Goal: Task Accomplishment & Management: Complete application form

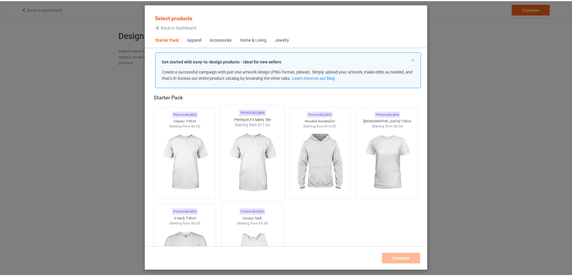
scroll to position [37, 0]
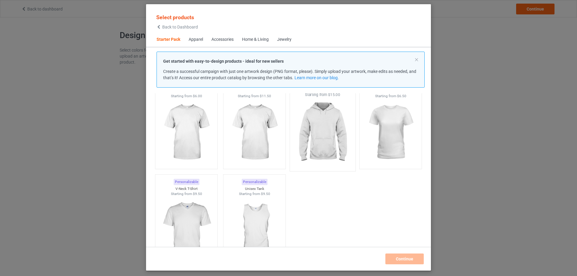
click at [313, 138] on img at bounding box center [322, 132] width 56 height 70
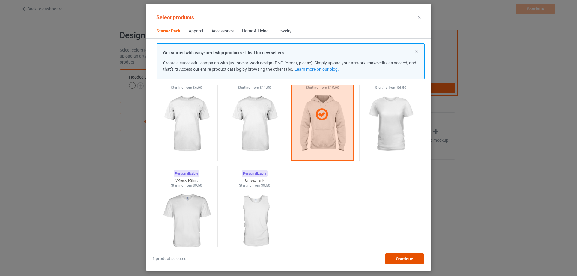
click at [406, 261] on div "Continue" at bounding box center [404, 258] width 38 height 11
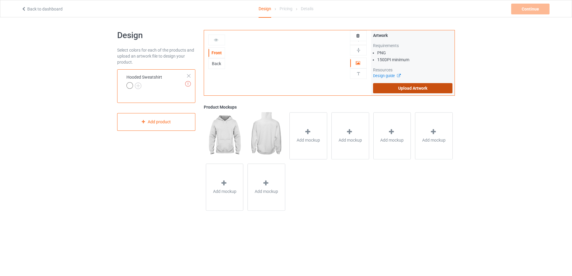
click at [387, 84] on label "Upload Artwork" at bounding box center [412, 88] width 79 height 10
click at [0, 0] on input "Upload Artwork" at bounding box center [0, 0] width 0 height 0
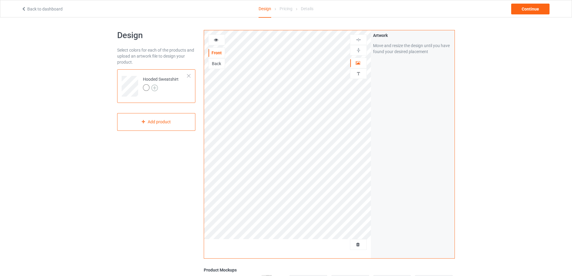
click at [154, 87] on img at bounding box center [154, 88] width 7 height 7
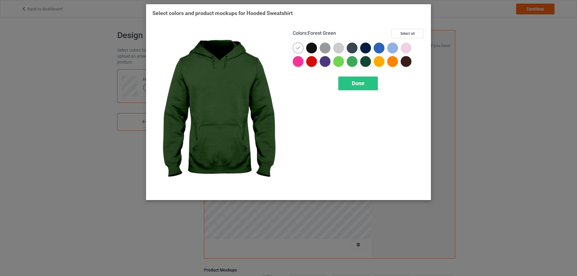
click at [365, 63] on div at bounding box center [365, 61] width 11 height 11
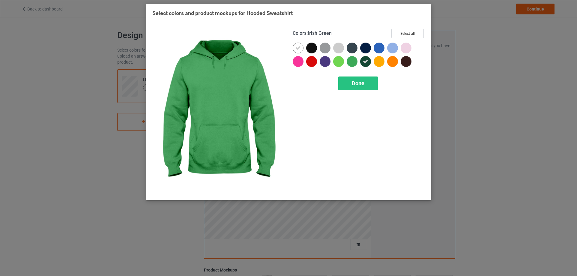
click at [351, 61] on div at bounding box center [352, 61] width 11 height 11
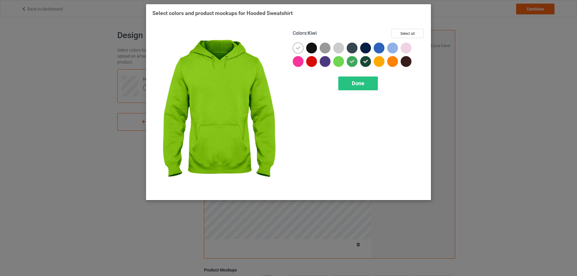
click at [337, 61] on div at bounding box center [338, 61] width 11 height 11
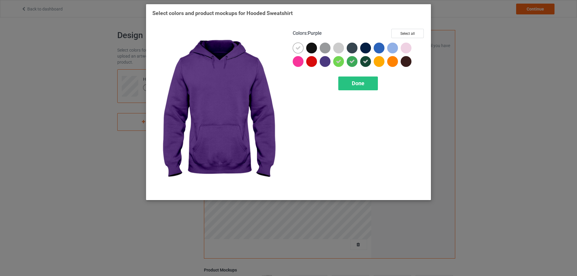
click at [326, 62] on div at bounding box center [325, 61] width 11 height 11
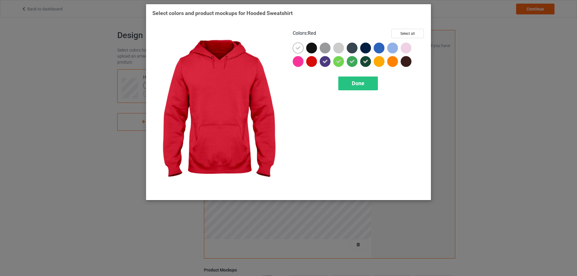
click at [310, 64] on div at bounding box center [311, 61] width 11 height 11
click at [353, 78] on div "Done" at bounding box center [358, 83] width 40 height 14
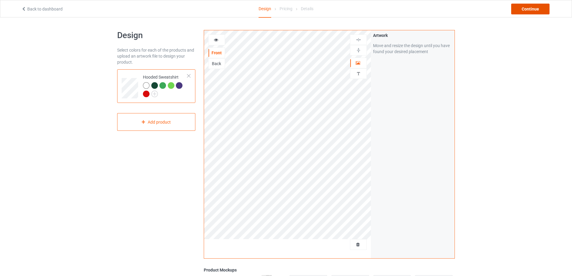
click at [530, 9] on div "Continue" at bounding box center [531, 9] width 38 height 11
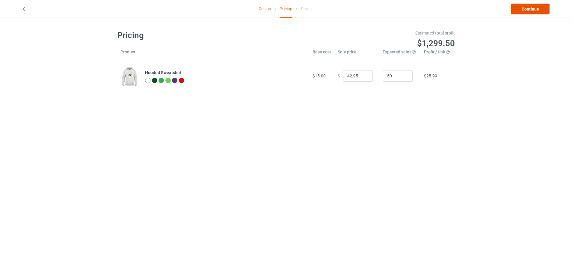
click at [533, 10] on link "Continue" at bounding box center [531, 9] width 38 height 11
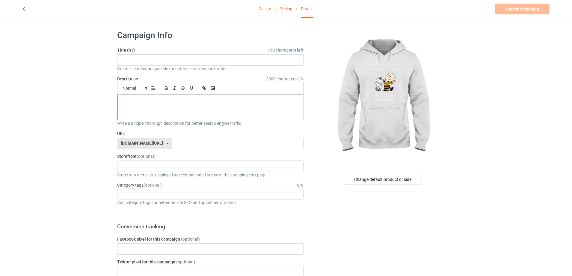
click at [204, 102] on p at bounding box center [210, 102] width 176 height 6
click at [201, 63] on input "text" at bounding box center [210, 59] width 187 height 11
type input "snoopy"
click at [160, 142] on div "coslistores.com/ coslistores.com/ teechip.com/ 68eb6d78355a22003004c9da 587d0d4…" at bounding box center [144, 143] width 55 height 11
click at [176, 147] on input "text" at bounding box center [237, 143] width 131 height 11
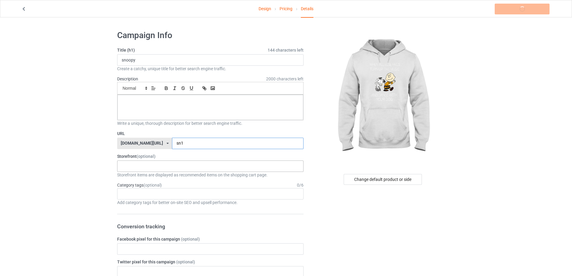
type input "sn1"
click at [179, 165] on div "Track Order Blanket 68eb7c2d355a22003004c9db 68eb7983c5dcd2002f51a69b" at bounding box center [210, 165] width 187 height 11
click at [154, 169] on div "Track Order Blanket 68eb7c2d355a22003004c9db 68eb7983c5dcd2002f51a69b" at bounding box center [210, 165] width 187 height 11
click at [163, 164] on div "Track Order Blanket 68eb7c2d355a22003004c9db 68eb7983c5dcd2002f51a69b" at bounding box center [210, 165] width 187 height 11
click at [244, 154] on label "Storefront (optional)" at bounding box center [210, 156] width 187 height 6
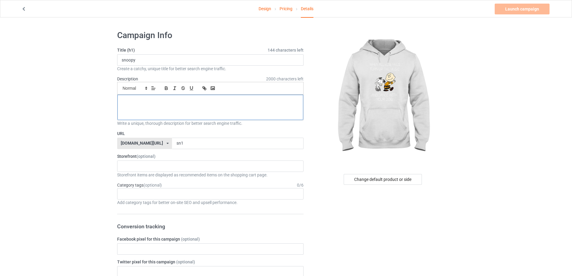
click at [196, 107] on div at bounding box center [211, 107] width 186 height 25
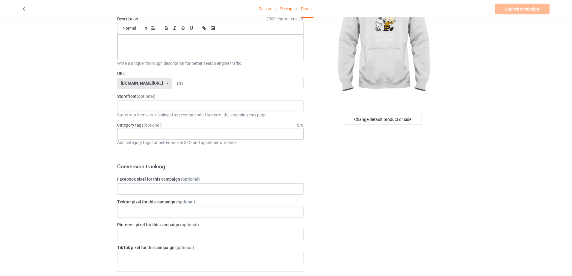
click at [204, 137] on div "Age > 1-19 > 1 Age > 1-12 Months > 1 Month Age > 1-12 Months Age > 1-19 Age > 1…" at bounding box center [210, 133] width 187 height 11
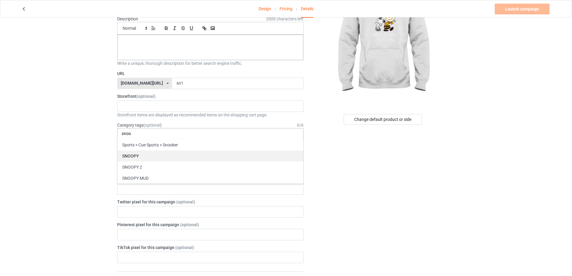
type input "snoo"
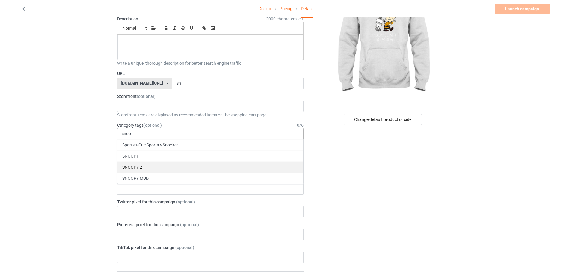
drag, startPoint x: 157, startPoint y: 152, endPoint x: 148, endPoint y: 164, distance: 14.8
click at [148, 164] on div "Sports > Cue Sports > Snooker SNOOPY SNOOPY 2 SNOOPY MUD" at bounding box center [210, 161] width 187 height 45
click at [149, 164] on div "SNOOPY 2" at bounding box center [211, 166] width 186 height 11
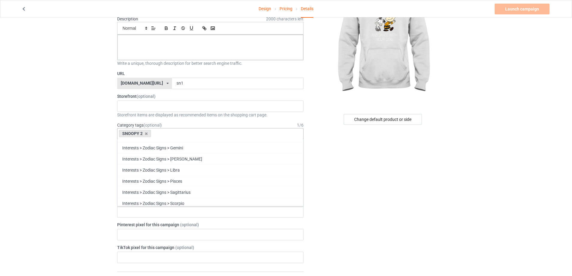
scroll to position [25557, 0]
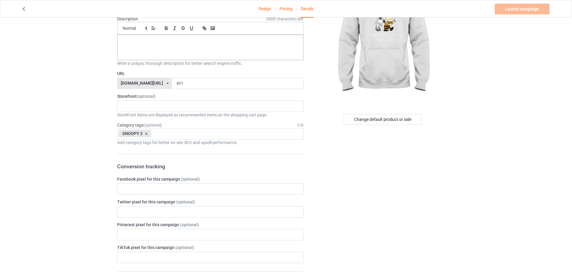
click at [348, 180] on div "Change default product or side" at bounding box center [383, 268] width 151 height 605
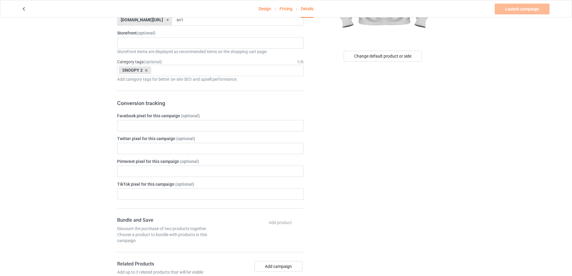
scroll to position [0, 0]
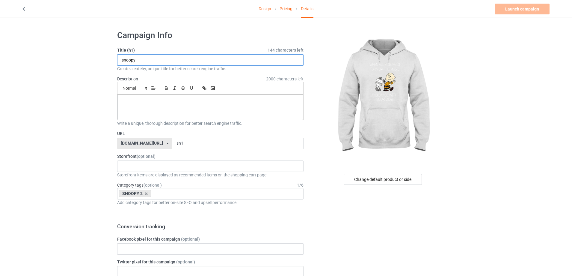
click at [156, 58] on input "snoopy" at bounding box center [210, 59] width 187 height 11
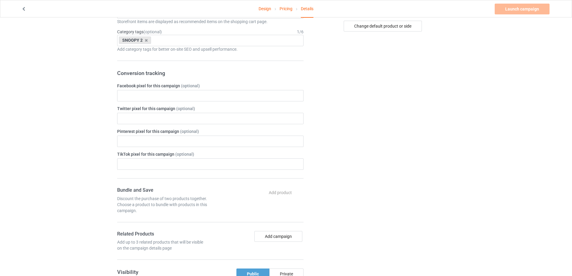
scroll to position [33, 0]
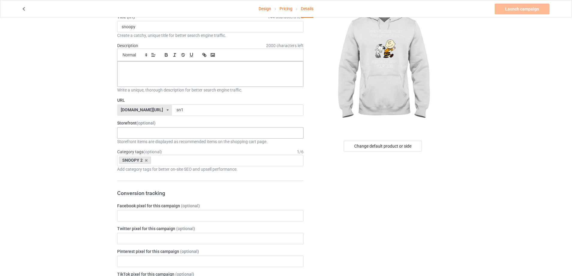
click at [196, 133] on div "Track Order Blanket 68eb7c2d355a22003004c9db 68eb7983c5dcd2002f51a69b" at bounding box center [210, 132] width 187 height 11
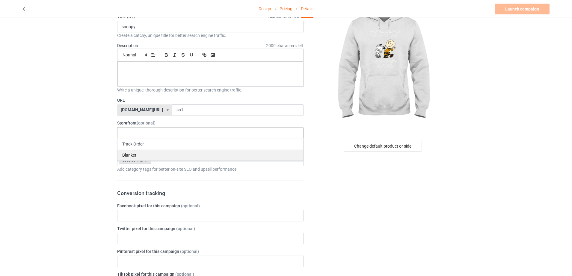
click at [160, 145] on div "Track Order" at bounding box center [211, 143] width 186 height 11
click at [147, 132] on icon at bounding box center [148, 133] width 3 height 4
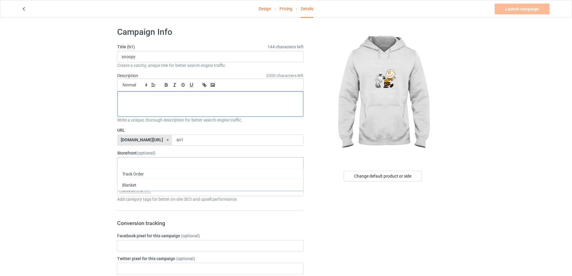
click at [213, 100] on p at bounding box center [210, 98] width 176 height 6
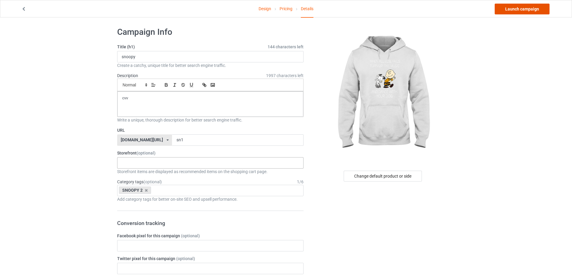
click at [507, 8] on link "Launch campaign" at bounding box center [522, 9] width 55 height 11
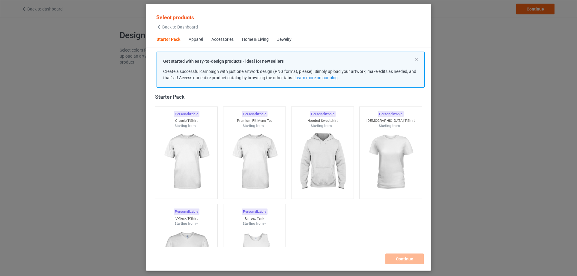
click at [481, 11] on div "Select products Back to Dashboard Starter Pack Apparel Accessories Home & Livin…" at bounding box center [288, 138] width 577 height 276
click at [27, 77] on div "Select products Back to Dashboard Starter Pack Apparel Accessories Home & Livin…" at bounding box center [288, 138] width 577 height 276
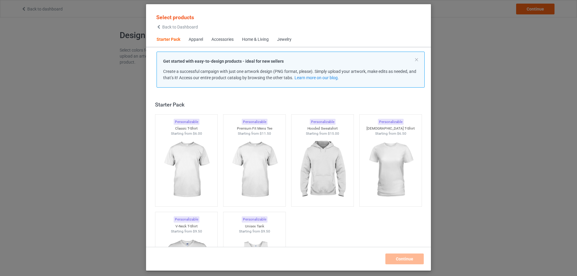
scroll to position [8, 0]
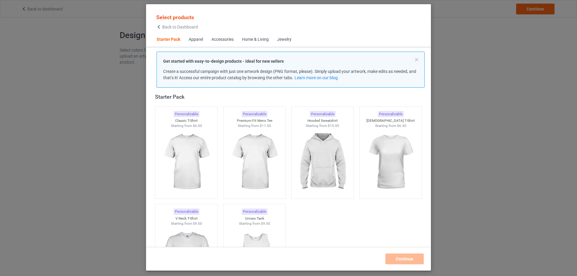
click at [184, 28] on span "Back to Dashboard" at bounding box center [180, 27] width 36 height 5
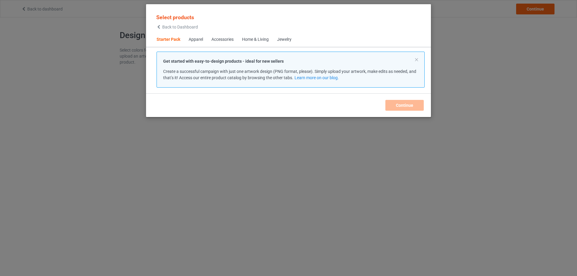
scroll to position [8, 0]
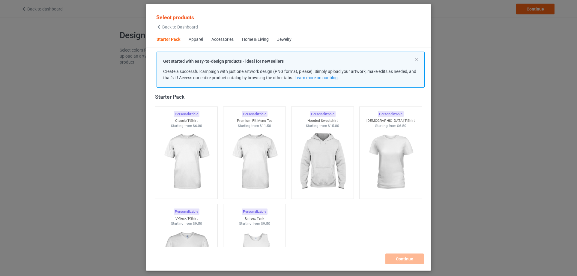
click at [460, 50] on div "Select products Back to Dashboard Starter Pack Apparel Accessories Home & Livin…" at bounding box center [288, 138] width 577 height 276
click at [167, 29] on span "Back to Dashboard" at bounding box center [180, 27] width 36 height 5
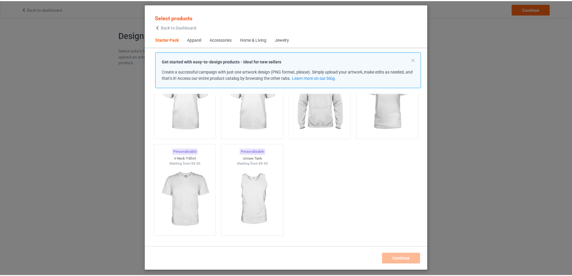
scroll to position [38, 0]
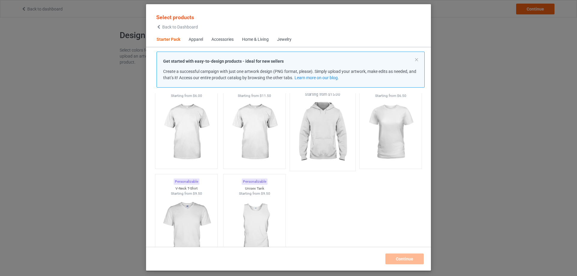
click at [312, 139] on img at bounding box center [322, 132] width 56 height 70
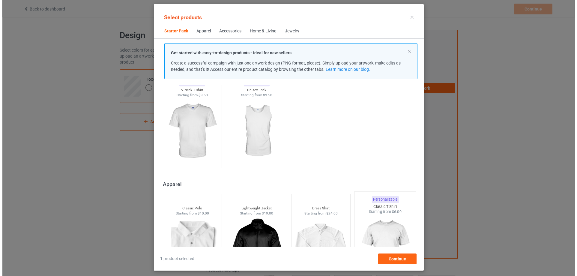
scroll to position [188, 0]
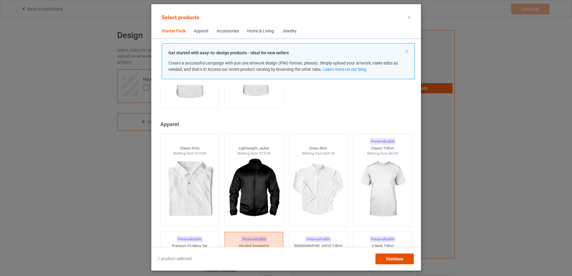
click at [401, 259] on span "Continue" at bounding box center [394, 258] width 17 height 5
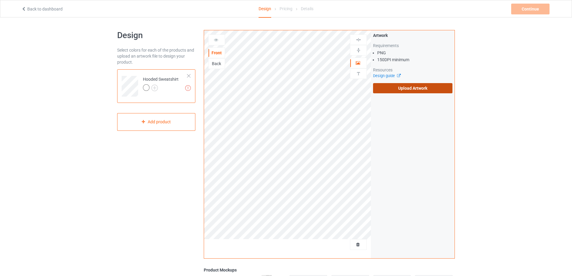
click at [401, 86] on label "Upload Artwork" at bounding box center [412, 88] width 79 height 10
click at [0, 0] on input "Upload Artwork" at bounding box center [0, 0] width 0 height 0
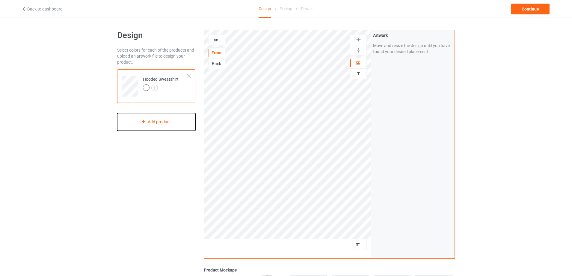
click at [177, 123] on div "Add product" at bounding box center [156, 122] width 78 height 18
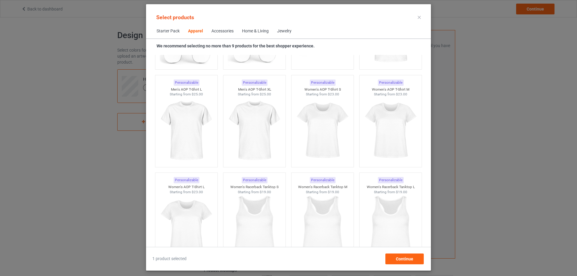
click at [219, 31] on div "Accessories" at bounding box center [222, 31] width 22 height 6
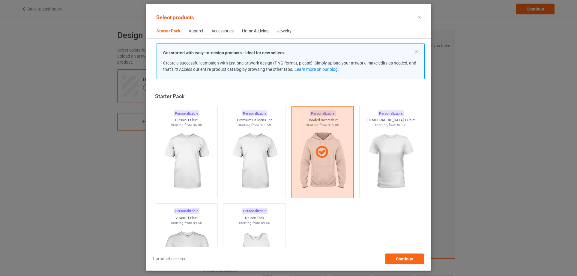
click at [227, 29] on div "Accessories" at bounding box center [222, 31] width 22 height 6
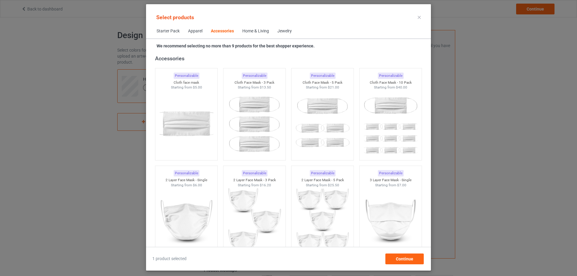
click at [200, 31] on div "Apparel" at bounding box center [195, 31] width 14 height 6
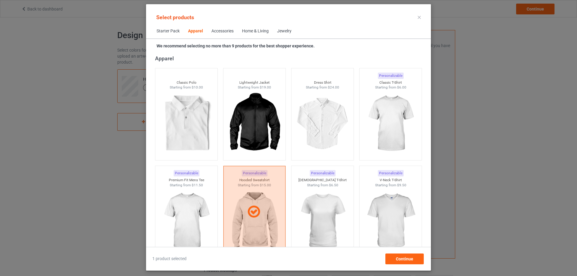
click at [236, 28] on span "Accessories" at bounding box center [222, 31] width 31 height 14
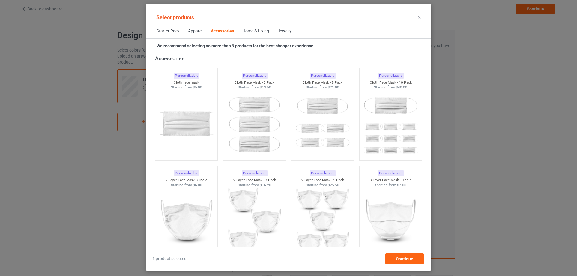
click at [256, 29] on div "Home & Living" at bounding box center [255, 31] width 27 height 6
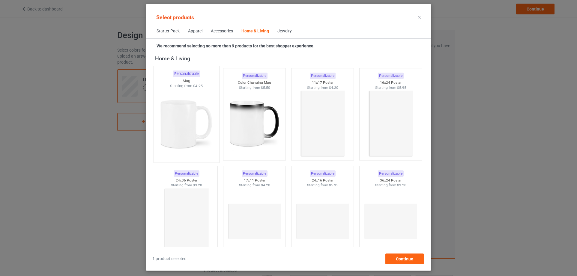
click at [197, 121] on img at bounding box center [186, 124] width 56 height 70
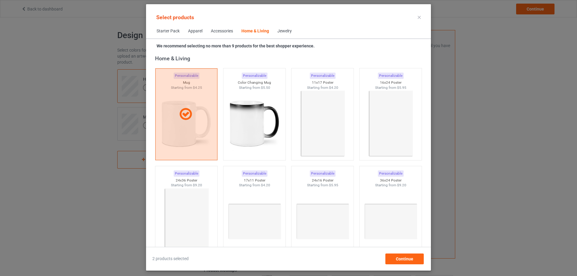
scroll to position [2584, 0]
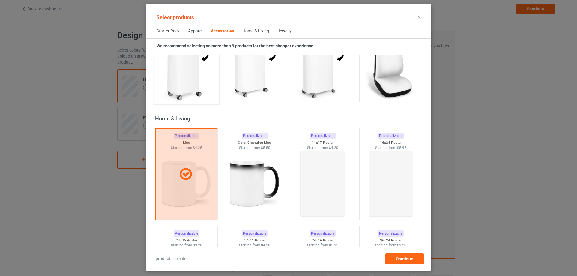
scroll to position [2704, 0]
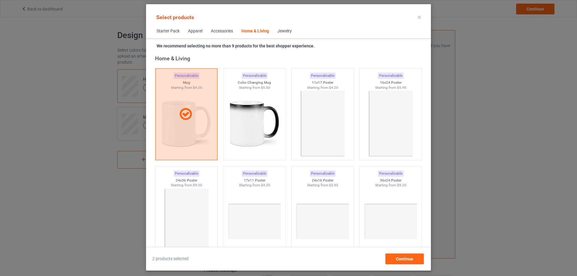
click at [171, 32] on span "Starter Pack" at bounding box center [167, 31] width 31 height 14
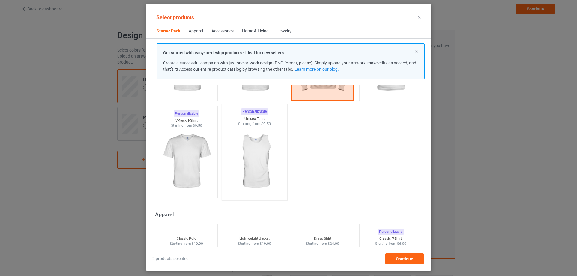
scroll to position [7, 0]
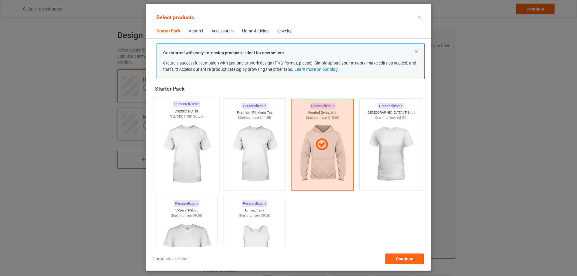
click at [204, 142] on img at bounding box center [186, 154] width 56 height 70
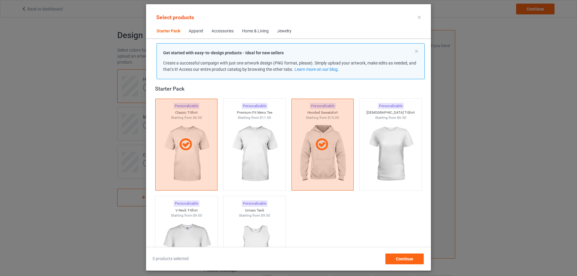
click at [198, 31] on div "Apparel" at bounding box center [196, 31] width 14 height 6
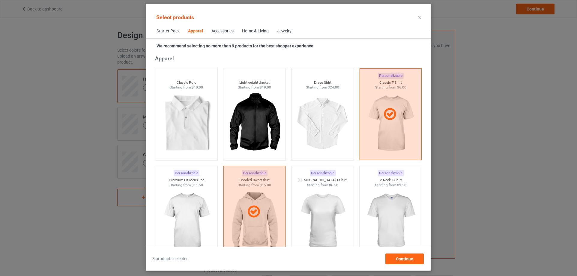
click at [162, 31] on span "Starter Pack" at bounding box center [167, 31] width 31 height 14
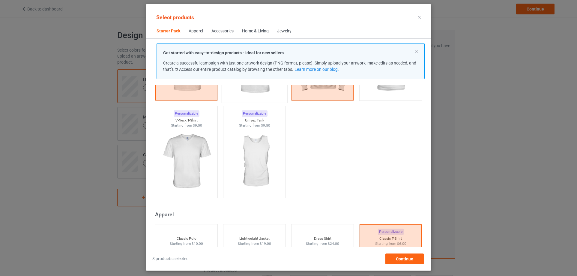
scroll to position [7, 0]
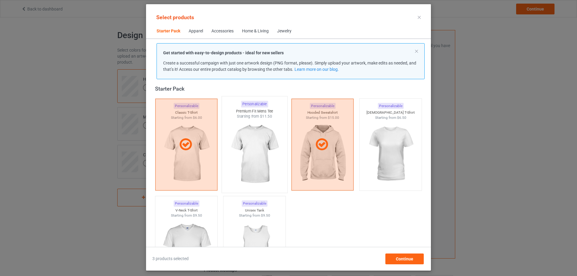
click at [271, 146] on img at bounding box center [254, 154] width 56 height 70
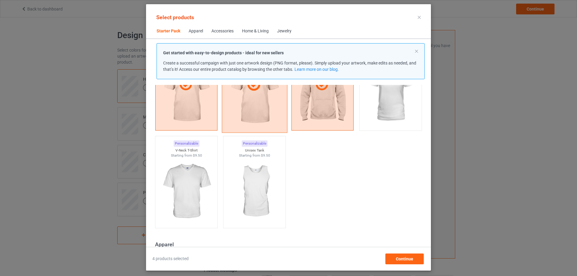
scroll to position [0, 0]
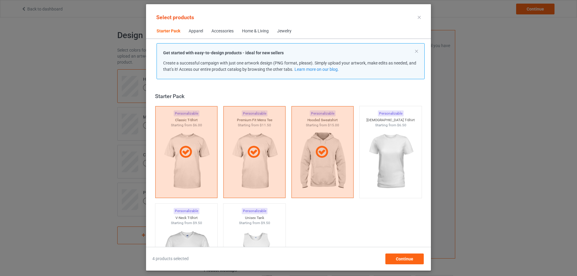
click at [199, 30] on div "Apparel" at bounding box center [196, 31] width 14 height 6
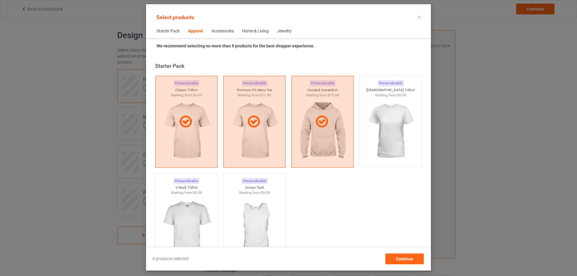
scroll to position [223, 0]
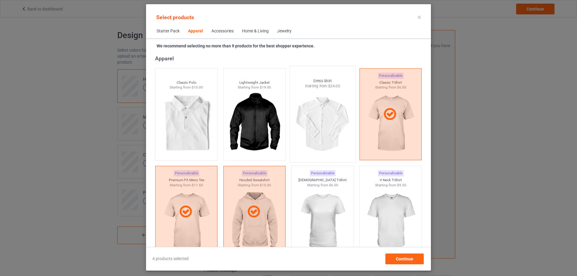
scroll to position [103, 0]
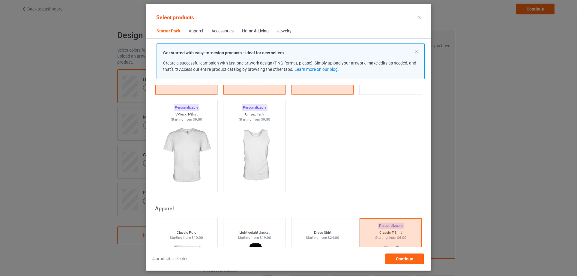
click at [228, 29] on div "Accessories" at bounding box center [222, 31] width 22 height 6
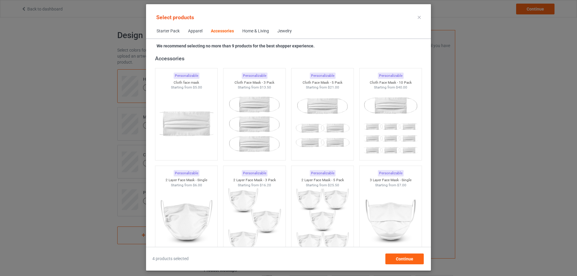
click at [249, 30] on div "Home & Living" at bounding box center [255, 31] width 27 height 6
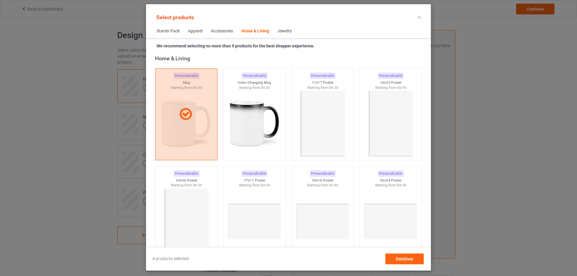
click at [288, 31] on div "Jewelry" at bounding box center [284, 31] width 14 height 6
click at [280, 34] on span "Jewelry" at bounding box center [284, 31] width 23 height 14
click at [280, 33] on div "Jewelry" at bounding box center [284, 31] width 14 height 6
click at [223, 32] on div "Accessories" at bounding box center [222, 31] width 22 height 6
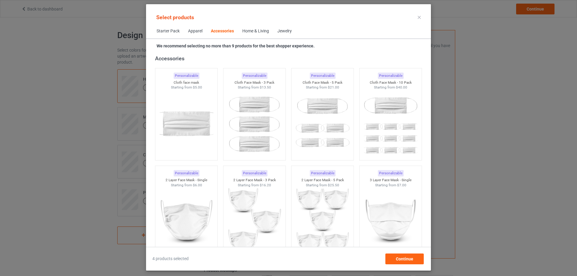
click at [190, 29] on div "Apparel" at bounding box center [195, 31] width 14 height 6
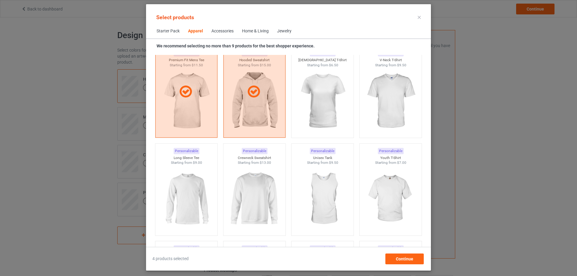
scroll to position [373, 0]
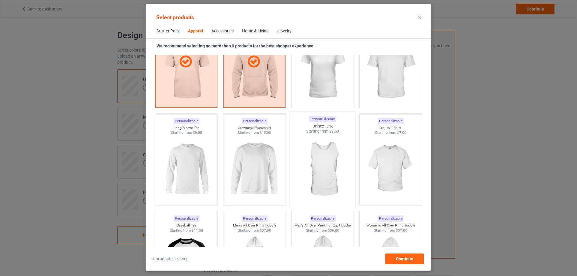
click at [333, 157] on img at bounding box center [322, 169] width 56 height 70
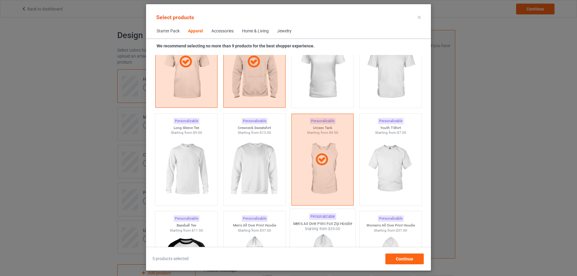
scroll to position [493, 0]
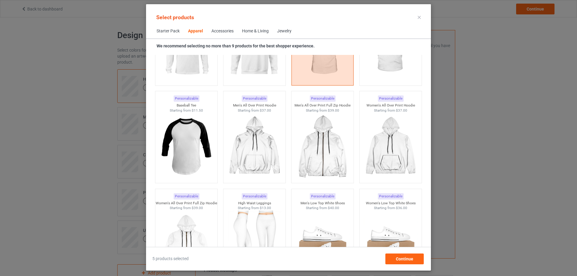
click at [164, 30] on span "Starter Pack" at bounding box center [167, 31] width 31 height 14
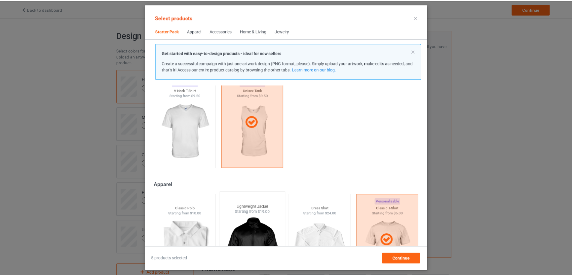
scroll to position [217, 0]
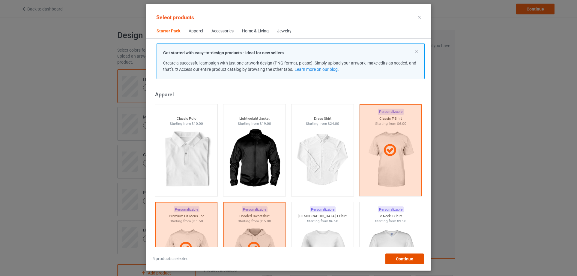
click at [403, 256] on div "Continue" at bounding box center [404, 258] width 38 height 11
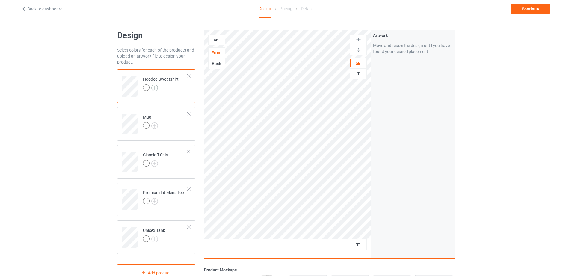
click at [156, 86] on img at bounding box center [154, 88] width 7 height 7
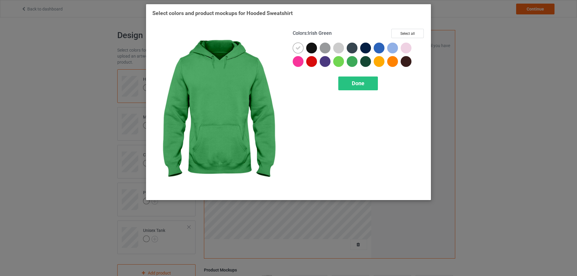
click at [353, 60] on div at bounding box center [352, 61] width 11 height 11
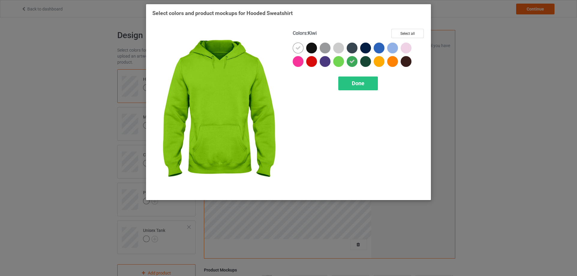
click at [341, 61] on div at bounding box center [338, 61] width 11 height 11
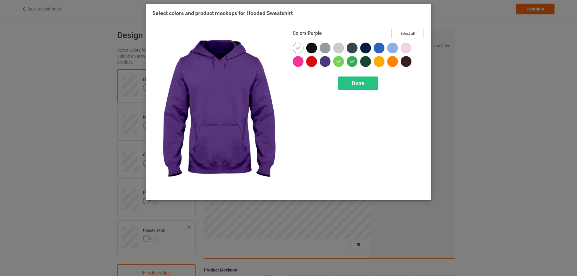
click at [324, 61] on div at bounding box center [325, 61] width 11 height 11
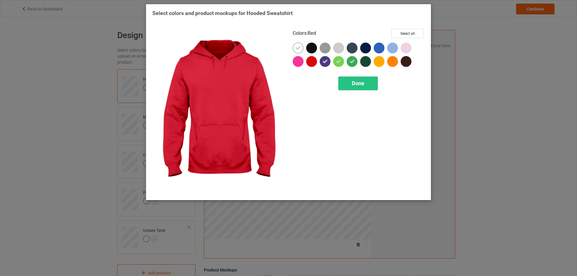
click at [310, 61] on div at bounding box center [311, 61] width 11 height 11
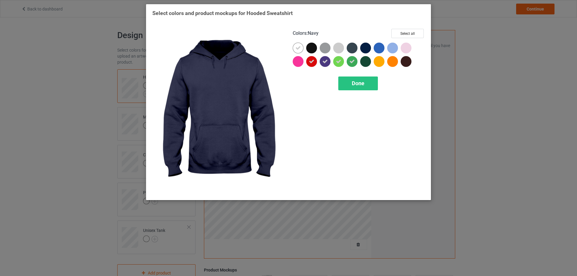
click at [366, 51] on div at bounding box center [365, 48] width 11 height 11
click at [365, 60] on div at bounding box center [365, 61] width 11 height 11
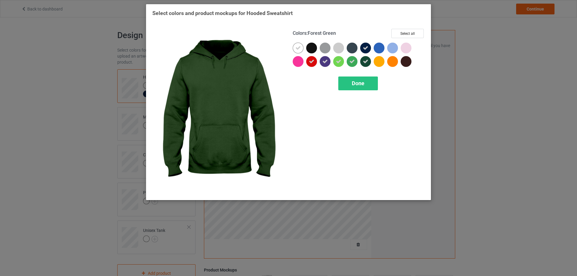
click at [372, 60] on div at bounding box center [366, 62] width 13 height 13
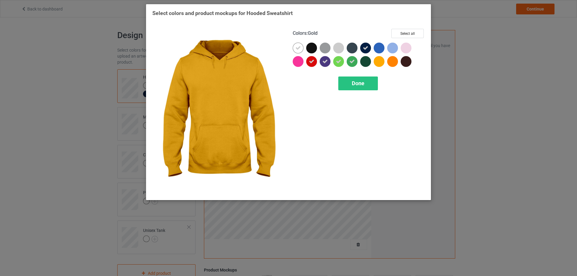
click at [380, 63] on div at bounding box center [379, 61] width 11 height 11
click at [366, 64] on div at bounding box center [365, 61] width 11 height 11
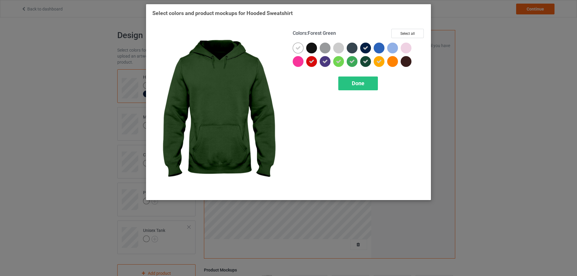
click at [366, 81] on div "Done" at bounding box center [358, 83] width 40 height 14
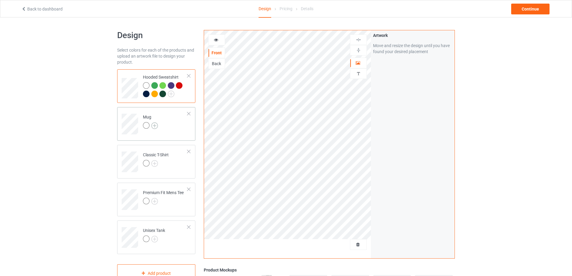
click at [157, 125] on img at bounding box center [154, 125] width 7 height 7
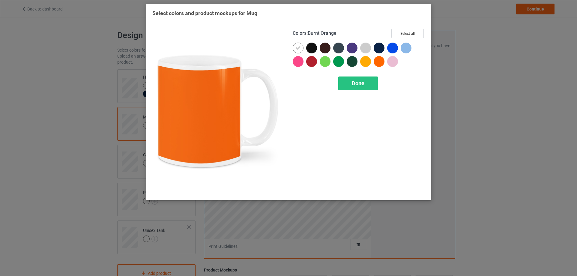
click at [382, 61] on div at bounding box center [379, 61] width 11 height 11
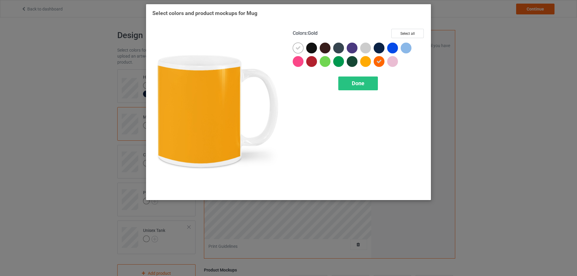
click at [370, 62] on div at bounding box center [365, 61] width 11 height 11
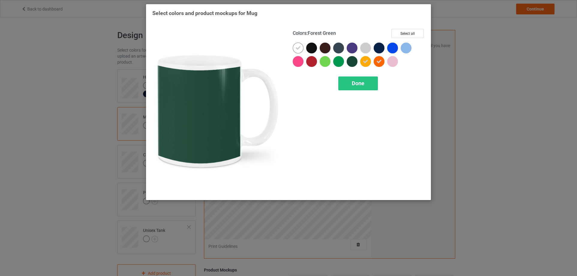
click at [348, 61] on div at bounding box center [352, 61] width 11 height 11
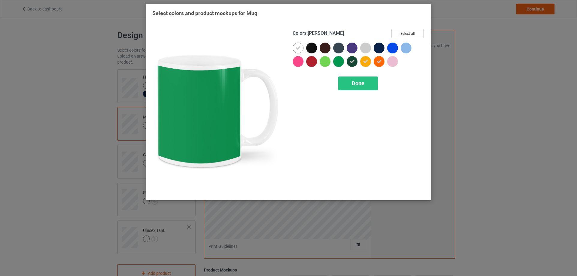
click at [341, 62] on div at bounding box center [338, 61] width 11 height 11
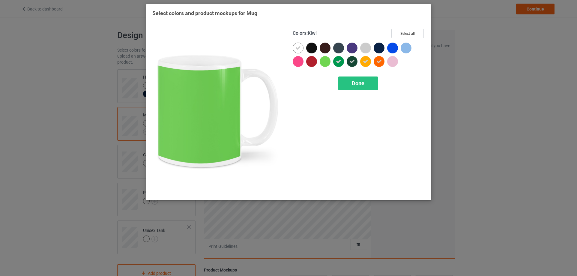
click at [326, 63] on div at bounding box center [325, 61] width 11 height 11
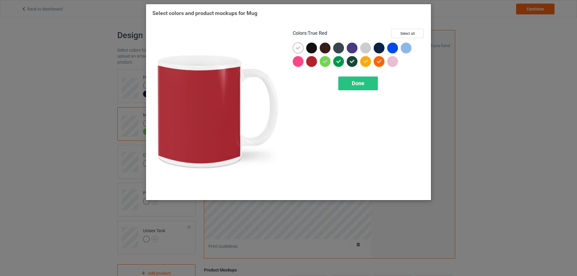
click at [312, 60] on div at bounding box center [311, 61] width 11 height 11
click at [344, 84] on div "Done" at bounding box center [358, 83] width 40 height 14
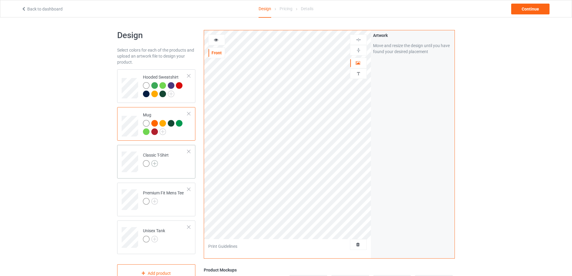
click at [154, 165] on img at bounding box center [154, 163] width 7 height 7
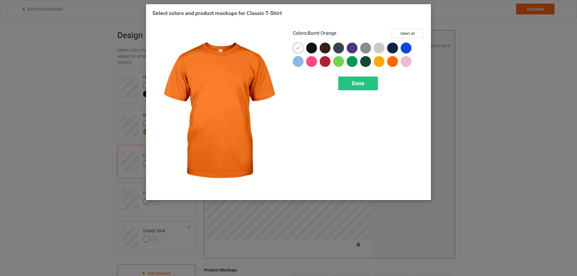
click at [395, 60] on div at bounding box center [392, 61] width 11 height 11
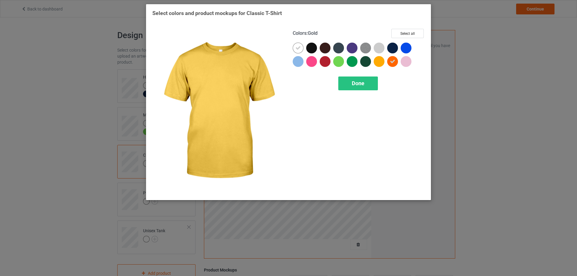
click at [378, 62] on div at bounding box center [379, 61] width 11 height 11
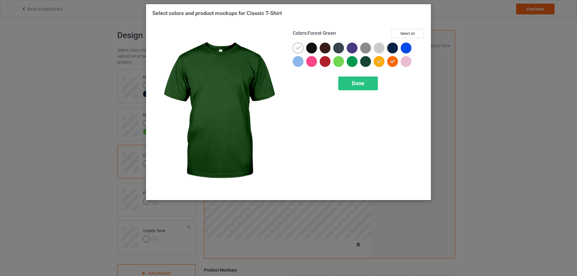
click at [368, 61] on div at bounding box center [365, 61] width 11 height 11
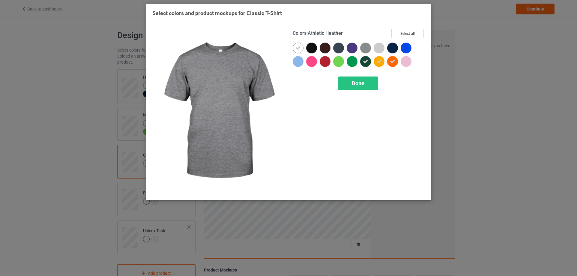
click at [364, 49] on img at bounding box center [365, 48] width 11 height 11
click at [351, 64] on div at bounding box center [352, 61] width 11 height 11
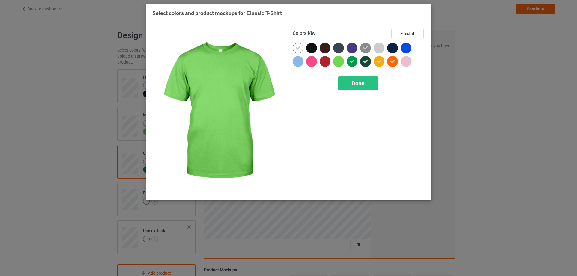
click at [333, 59] on div at bounding box center [326, 62] width 13 height 13
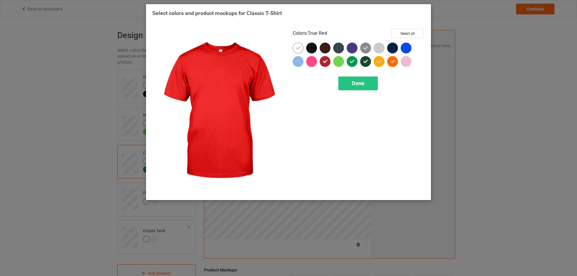
click at [326, 61] on icon at bounding box center [324, 61] width 5 height 5
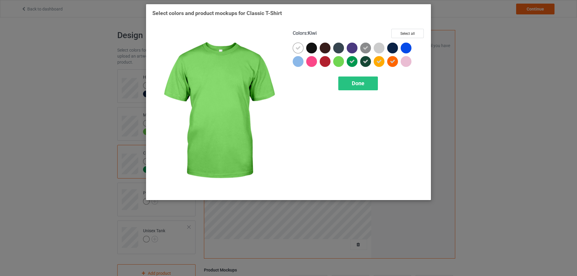
click at [336, 61] on div at bounding box center [338, 61] width 11 height 11
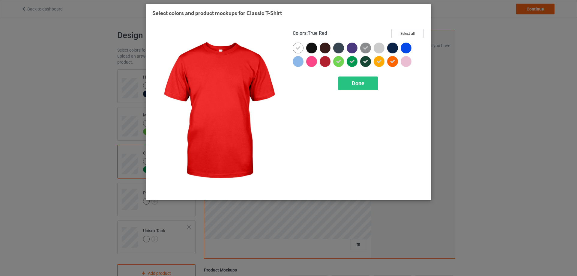
click at [326, 62] on div at bounding box center [325, 61] width 11 height 11
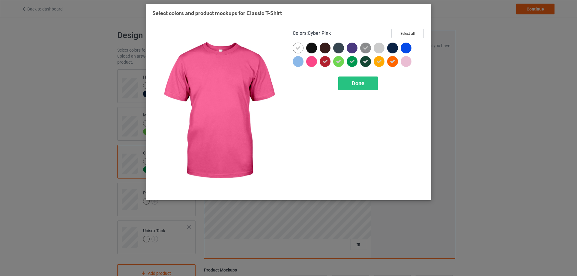
click at [315, 63] on div at bounding box center [311, 61] width 11 height 11
click at [342, 81] on div "Done" at bounding box center [358, 83] width 40 height 14
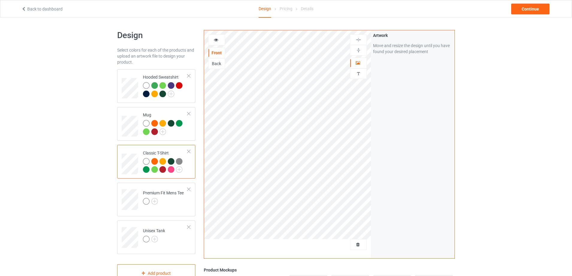
scroll to position [60, 0]
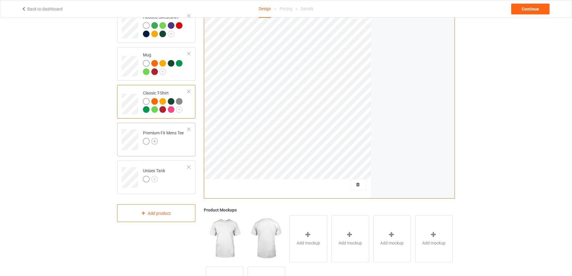
click at [156, 141] on img at bounding box center [154, 141] width 7 height 7
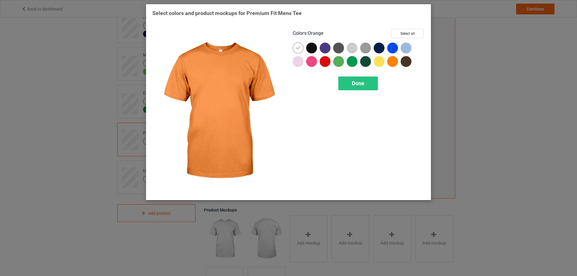
click at [390, 62] on div at bounding box center [392, 61] width 11 height 11
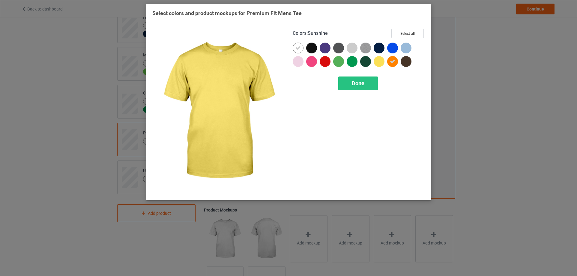
click at [378, 63] on div at bounding box center [379, 61] width 11 height 11
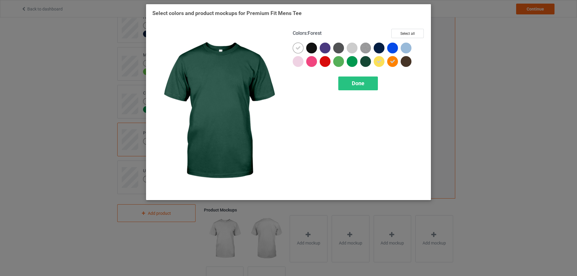
click at [365, 62] on div at bounding box center [365, 61] width 11 height 11
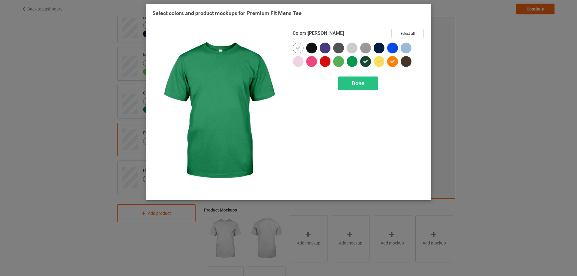
click at [357, 61] on div at bounding box center [352, 61] width 11 height 11
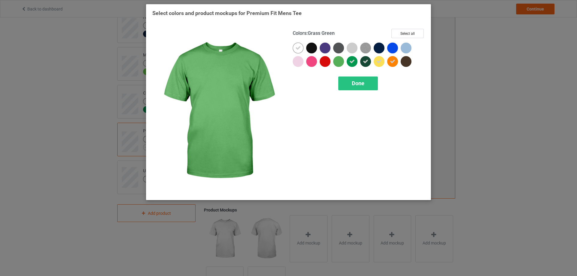
click at [340, 62] on div at bounding box center [338, 61] width 11 height 11
click at [323, 65] on div at bounding box center [325, 61] width 11 height 11
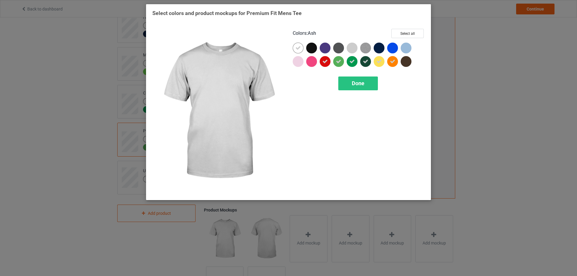
click at [355, 50] on div at bounding box center [352, 48] width 11 height 11
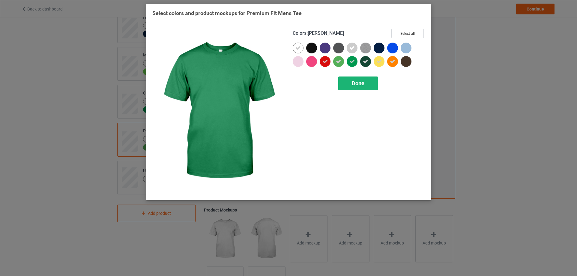
click at [357, 86] on span "Done" at bounding box center [358, 83] width 13 height 6
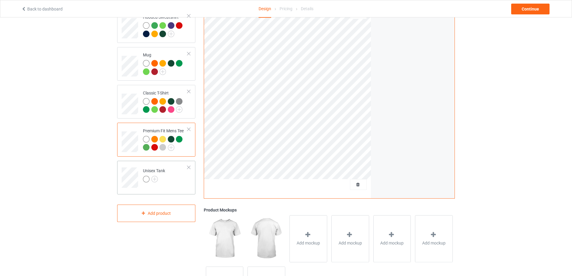
scroll to position [113, 0]
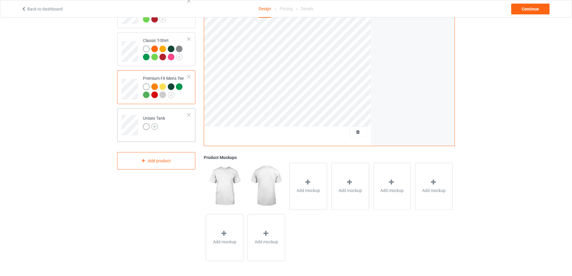
click at [154, 129] on img at bounding box center [154, 126] width 7 height 7
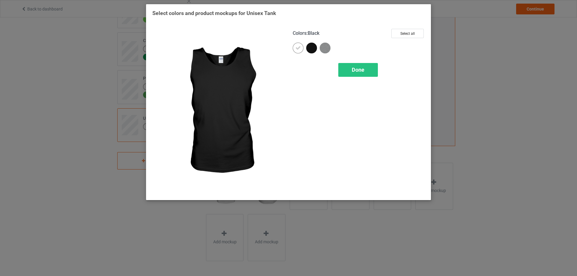
click at [310, 49] on div at bounding box center [311, 48] width 11 height 11
click at [318, 49] on div at bounding box center [312, 49] width 13 height 13
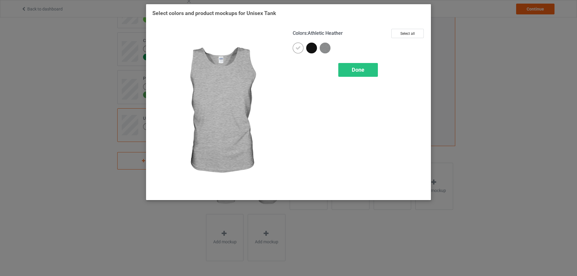
click at [327, 48] on img at bounding box center [325, 48] width 11 height 11
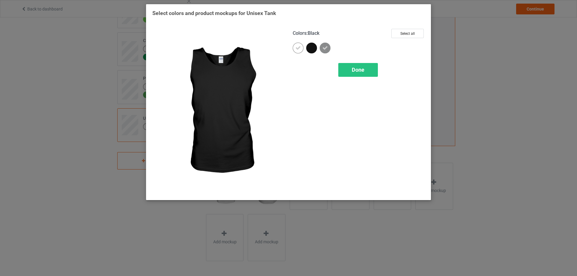
click at [317, 54] on div at bounding box center [312, 49] width 13 height 13
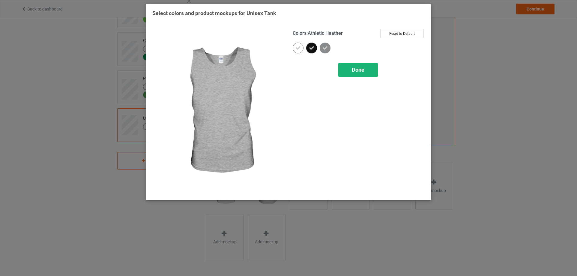
click at [347, 70] on div "Done" at bounding box center [358, 70] width 40 height 14
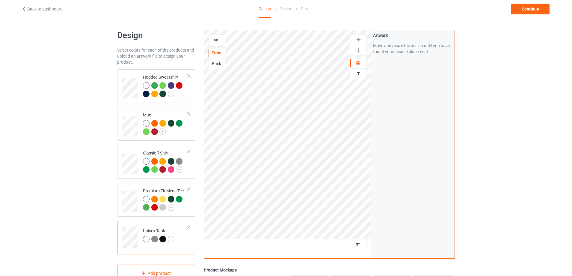
click at [217, 41] on icon at bounding box center [216, 39] width 5 height 4
click at [531, 12] on div "Continue" at bounding box center [531, 9] width 38 height 11
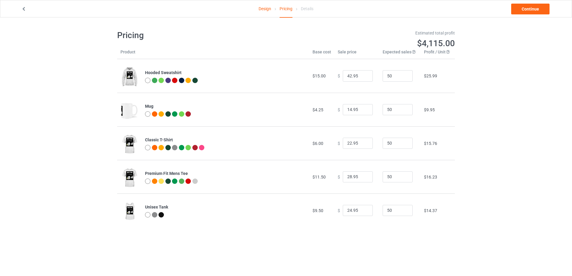
drag, startPoint x: 311, startPoint y: 52, endPoint x: 327, endPoint y: 49, distance: 17.0
click at [311, 51] on div "Estimated total profit $4,115.00" at bounding box center [372, 39] width 173 height 27
drag, startPoint x: 344, startPoint y: 49, endPoint x: 352, endPoint y: 49, distance: 8.7
click at [348, 49] on div "Estimated total profit $4,115.00" at bounding box center [372, 39] width 173 height 27
click at [380, 48] on h1 "$4,115.00" at bounding box center [373, 43] width 165 height 11
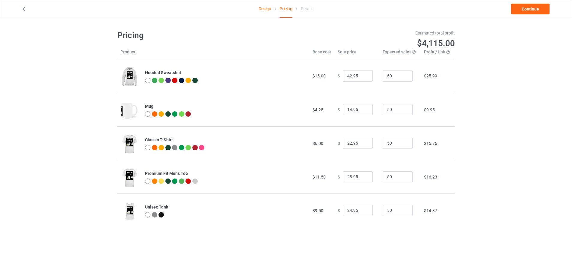
drag, startPoint x: 384, startPoint y: 52, endPoint x: 390, endPoint y: 51, distance: 5.5
click at [386, 52] on div "Estimated total profit $4,115.00" at bounding box center [372, 39] width 173 height 27
click at [390, 50] on div "Estimated total profit $4,115.00" at bounding box center [372, 39] width 173 height 27
drag, startPoint x: 449, startPoint y: 105, endPoint x: 417, endPoint y: 111, distance: 32.9
click at [415, 112] on tr "Mug $4.25 $ 14.95 50 $9.95" at bounding box center [286, 110] width 338 height 34
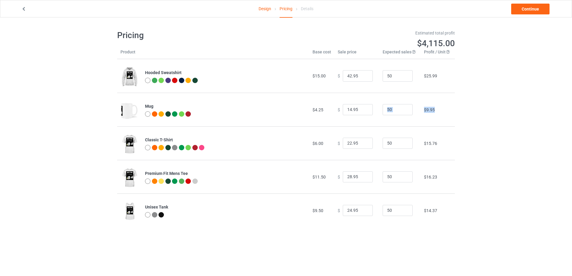
click at [433, 106] on td "$9.95" at bounding box center [438, 110] width 34 height 34
click at [523, 9] on link "Continue" at bounding box center [531, 9] width 38 height 11
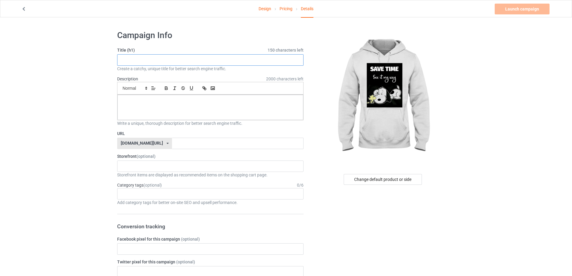
click at [158, 58] on input "text" at bounding box center [210, 59] width 187 height 11
type input "snoopy1"
click at [172, 144] on input "text" at bounding box center [237, 143] width 131 height 11
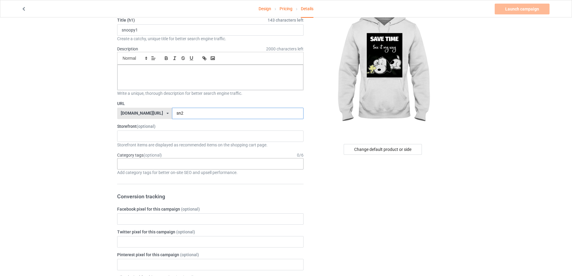
type input "sn2"
click at [178, 165] on div "Age > 1-19 > 1 Age > 1-12 Months > 1 Month Age > 1-12 Months Age > 1-19 Age > 1…" at bounding box center [210, 163] width 187 height 11
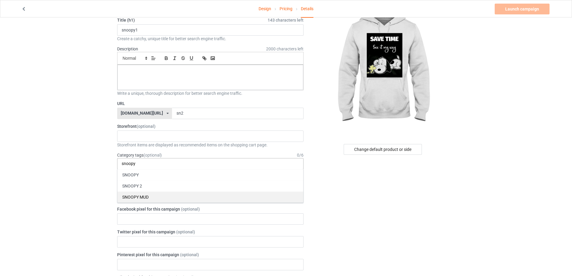
type input "snoopy"
click at [160, 193] on div "SNOOPY MUD" at bounding box center [211, 196] width 186 height 11
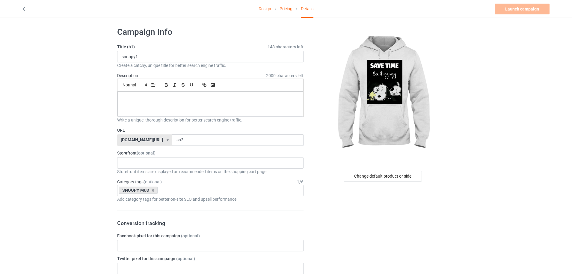
scroll to position [0, 0]
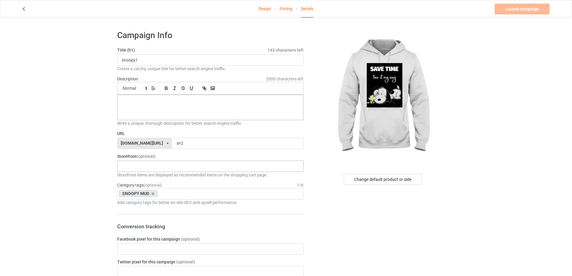
click at [190, 166] on div "Track Order Blanket 68eb7c2d355a22003004c9db 68eb7983c5dcd2002f51a69b" at bounding box center [210, 165] width 187 height 11
click at [314, 122] on div at bounding box center [383, 97] width 143 height 135
click at [193, 96] on div at bounding box center [211, 107] width 186 height 25
click at [521, 7] on link "Launch campaign" at bounding box center [522, 9] width 55 height 11
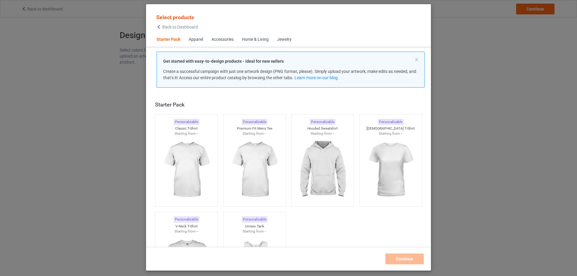
scroll to position [8, 0]
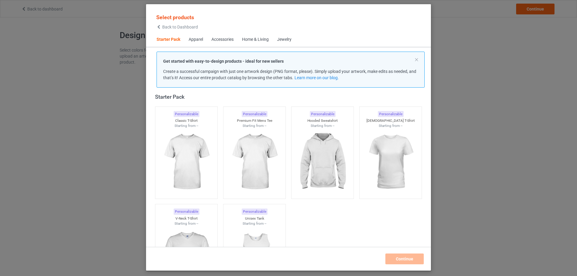
click at [478, 35] on div "Select products Back to Dashboard Starter Pack Apparel Accessories Home & Livin…" at bounding box center [288, 138] width 577 height 276
click at [53, 15] on div "Select products Back to Dashboard Starter Pack Apparel Accessories Home & Livin…" at bounding box center [288, 138] width 577 height 276
click at [175, 29] on span "Back to Dashboard" at bounding box center [180, 27] width 36 height 5
click at [175, 27] on span "Back to Dashboard" at bounding box center [180, 27] width 36 height 5
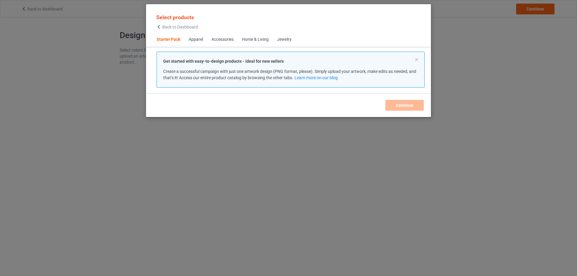
scroll to position [8, 0]
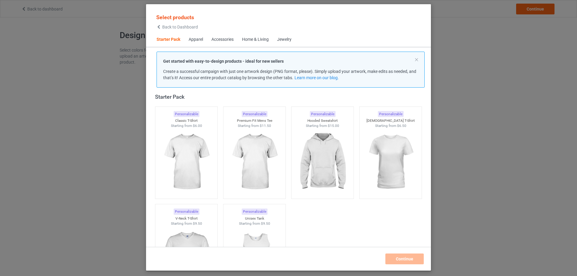
click at [109, 31] on div "Select products Back to Dashboard Starter Pack Apparel Accessories Home & Livin…" at bounding box center [288, 138] width 577 height 276
click at [58, 10] on div "Select products Back to Dashboard Starter Pack Apparel Accessories Home & Livin…" at bounding box center [288, 138] width 577 height 276
click at [165, 26] on span "Back to Dashboard" at bounding box center [180, 27] width 36 height 5
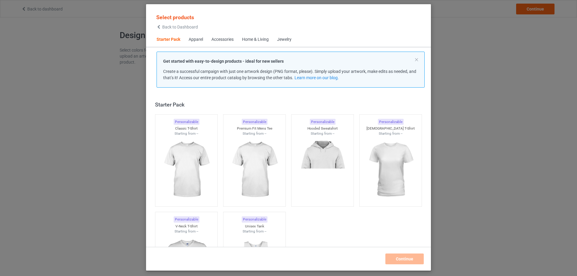
scroll to position [8, 0]
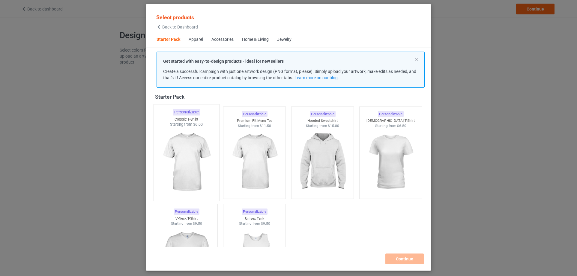
click at [193, 146] on img at bounding box center [186, 162] width 56 height 70
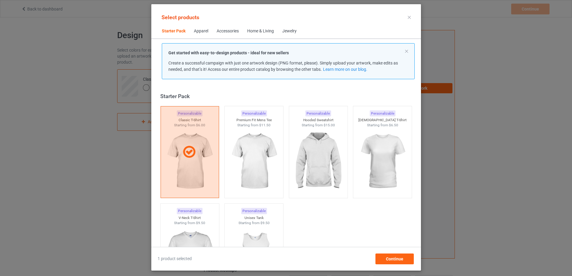
scroll to position [120, 0]
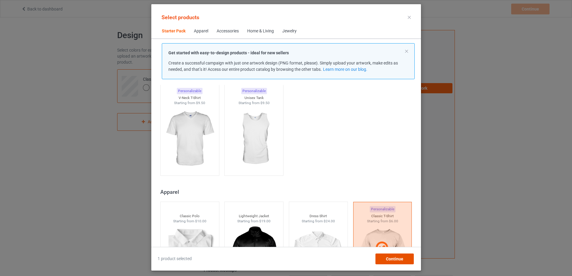
click at [388, 255] on div "Continue" at bounding box center [394, 258] width 38 height 11
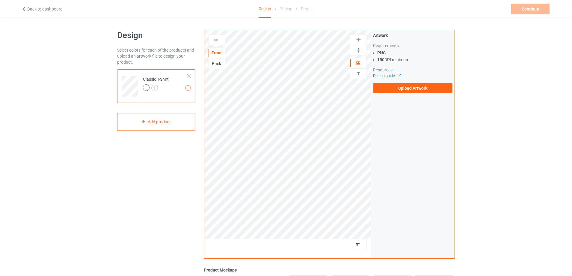
scroll to position [113, 0]
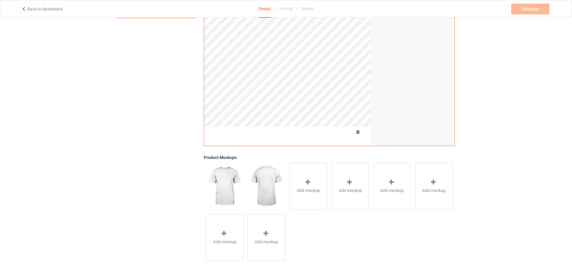
click at [259, 177] on img at bounding box center [266, 186] width 37 height 47
click at [224, 183] on img at bounding box center [224, 186] width 37 height 47
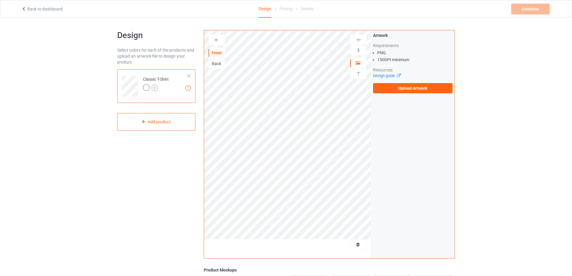
click at [157, 89] on img at bounding box center [154, 88] width 7 height 7
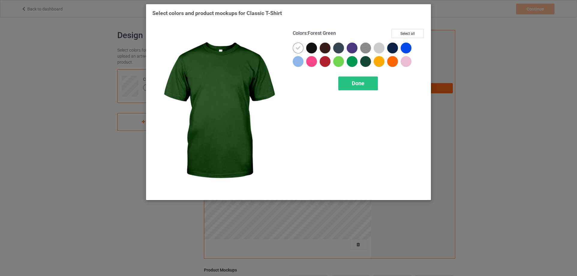
click at [365, 62] on div at bounding box center [365, 61] width 11 height 11
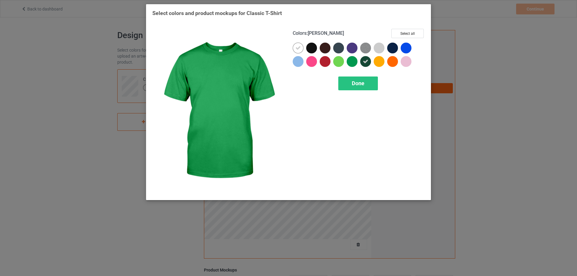
drag, startPoint x: 354, startPoint y: 61, endPoint x: 357, endPoint y: 60, distance: 3.0
click at [354, 60] on div at bounding box center [352, 61] width 11 height 11
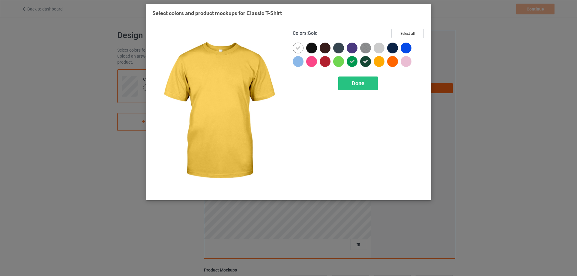
click at [383, 60] on div at bounding box center [379, 61] width 11 height 11
click at [393, 59] on div at bounding box center [392, 61] width 11 height 11
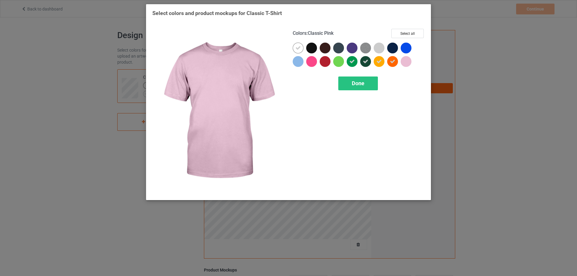
click at [405, 57] on div at bounding box center [406, 61] width 11 height 11
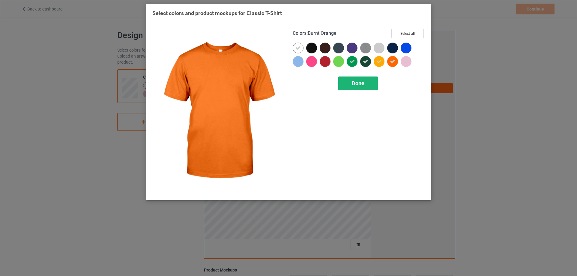
click at [363, 84] on span "Done" at bounding box center [358, 83] width 13 height 6
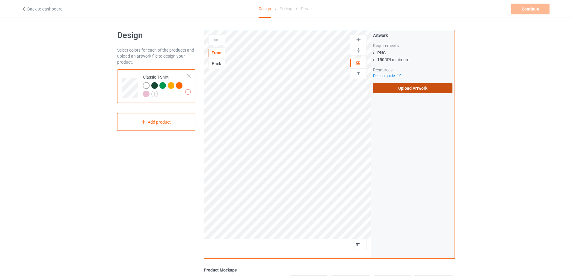
click at [399, 89] on label "Upload Artwork" at bounding box center [412, 88] width 79 height 10
click at [0, 0] on input "Upload Artwork" at bounding box center [0, 0] width 0 height 0
click at [187, 94] on img at bounding box center [188, 92] width 6 height 6
click at [393, 90] on label "Upload Artwork" at bounding box center [412, 88] width 79 height 10
click at [0, 0] on input "Upload Artwork" at bounding box center [0, 0] width 0 height 0
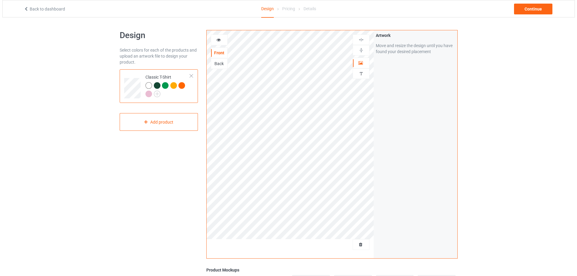
scroll to position [113, 0]
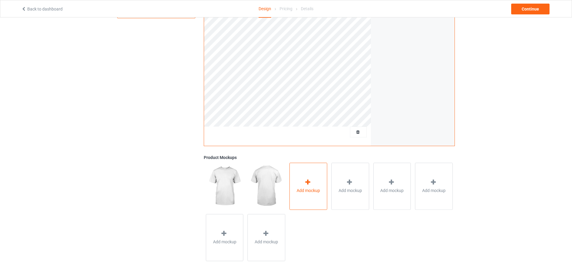
click at [312, 186] on div at bounding box center [308, 183] width 8 height 9
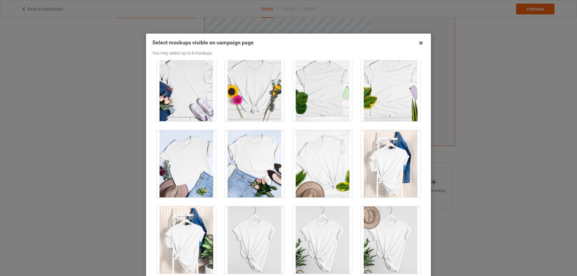
scroll to position [8344, 0]
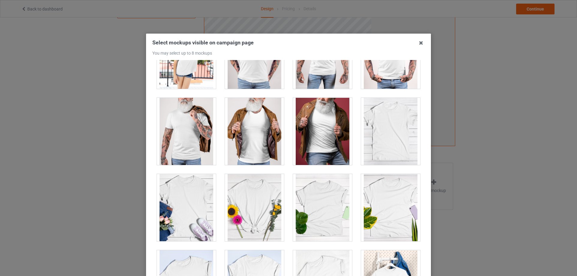
click at [255, 123] on div at bounding box center [254, 131] width 59 height 67
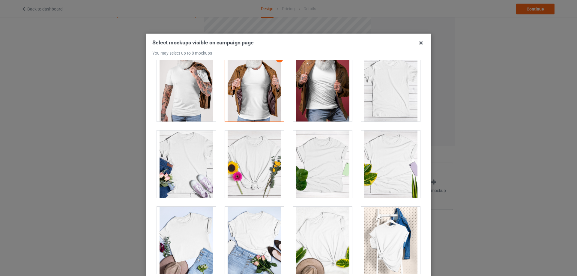
scroll to position [8298, 0]
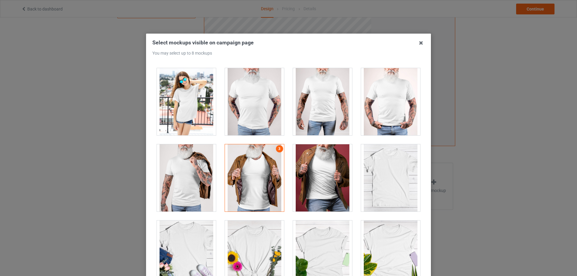
click at [315, 166] on div at bounding box center [322, 177] width 59 height 67
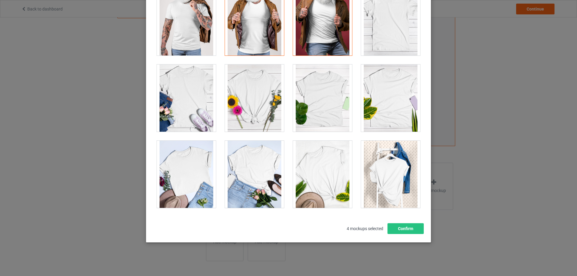
scroll to position [8268, 0]
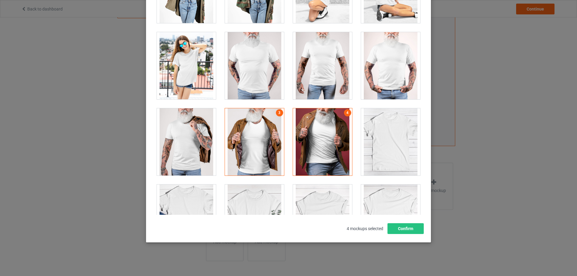
click at [196, 142] on div at bounding box center [186, 141] width 59 height 67
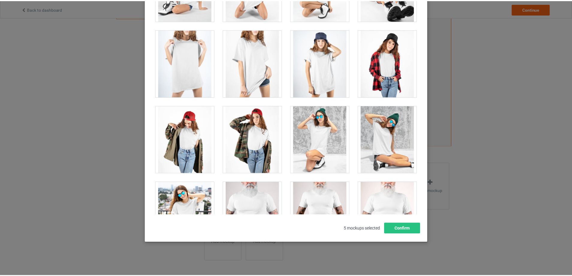
scroll to position [8238, 0]
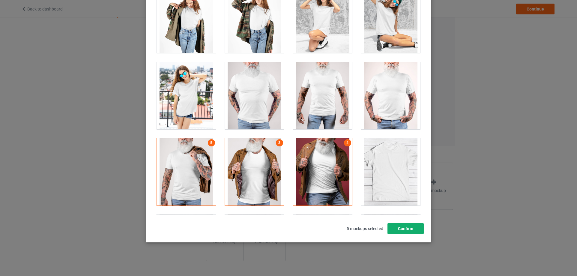
click at [412, 226] on button "Confirm" at bounding box center [405, 228] width 36 height 11
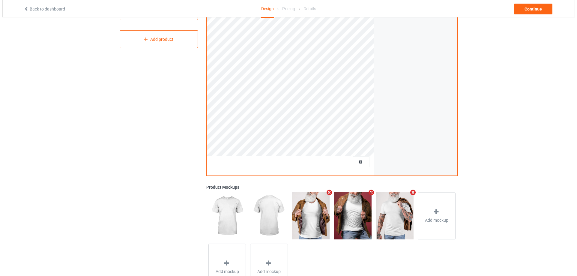
scroll to position [0, 0]
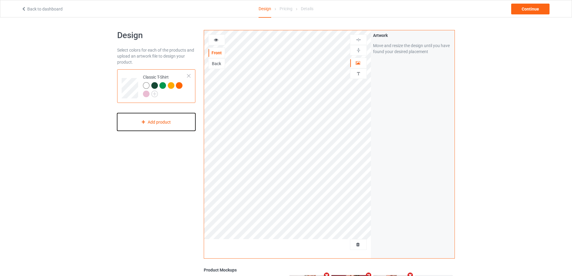
click at [145, 128] on div "Add product" at bounding box center [156, 122] width 78 height 18
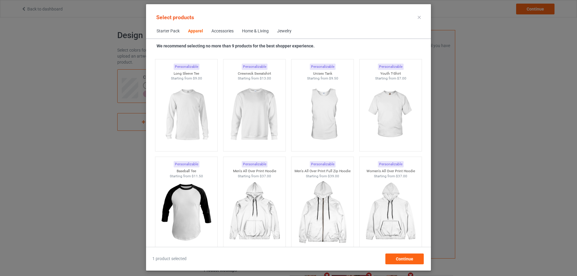
click at [224, 30] on div "Accessories" at bounding box center [222, 31] width 22 height 6
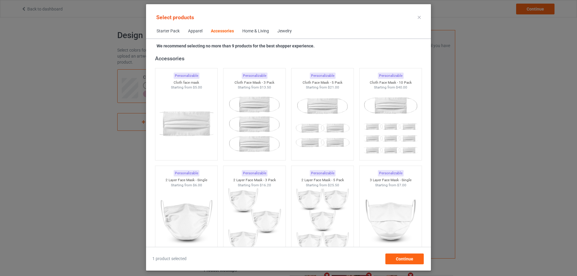
click at [250, 32] on div "Home & Living" at bounding box center [255, 31] width 27 height 6
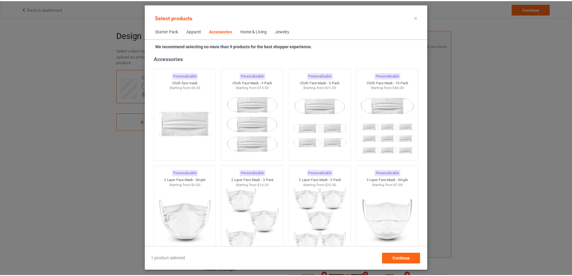
scroll to position [2704, 0]
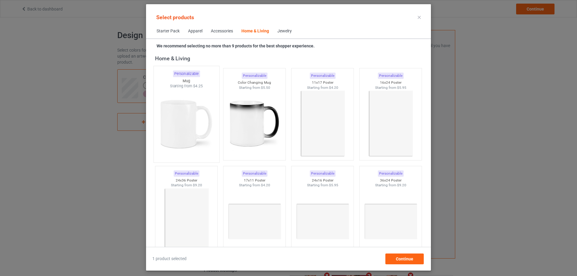
click at [197, 124] on img at bounding box center [186, 124] width 56 height 70
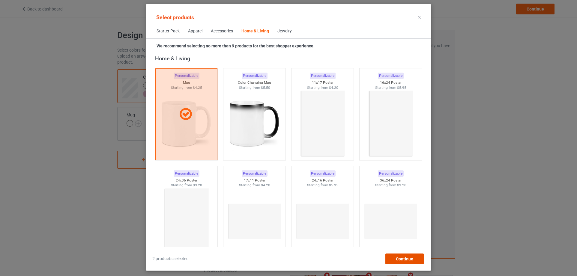
click at [410, 257] on span "Continue" at bounding box center [404, 258] width 17 height 5
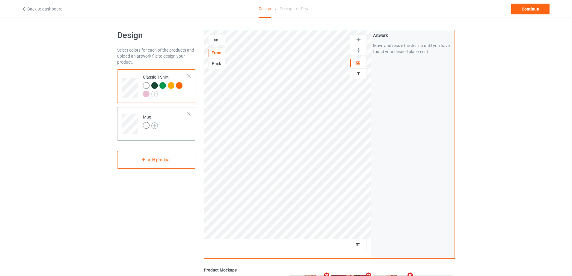
click at [155, 126] on img at bounding box center [154, 125] width 7 height 7
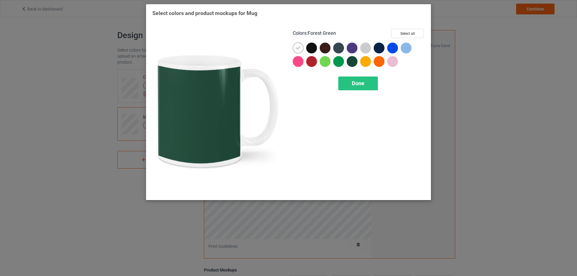
click at [355, 61] on div at bounding box center [352, 61] width 11 height 11
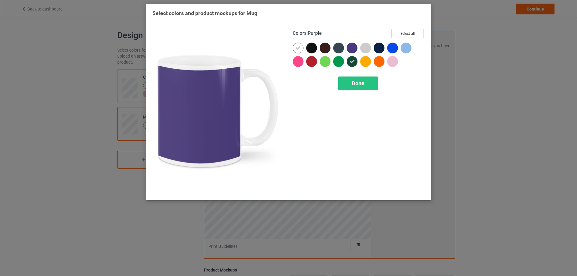
click at [354, 48] on div at bounding box center [352, 48] width 11 height 11
click at [337, 46] on div at bounding box center [338, 48] width 11 height 11
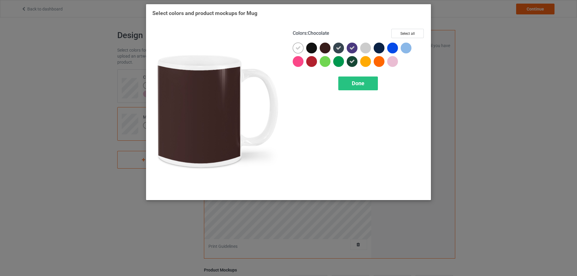
click at [325, 46] on div at bounding box center [325, 48] width 11 height 11
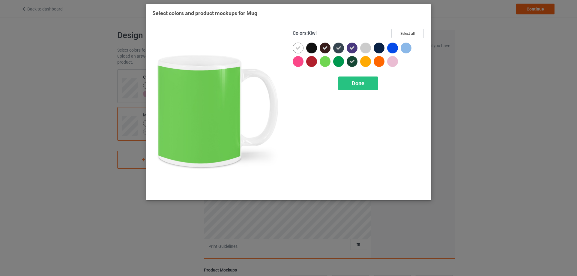
click at [324, 59] on div at bounding box center [325, 61] width 11 height 11
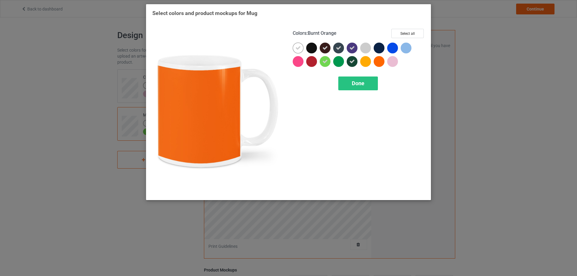
click at [380, 60] on div at bounding box center [379, 61] width 11 height 11
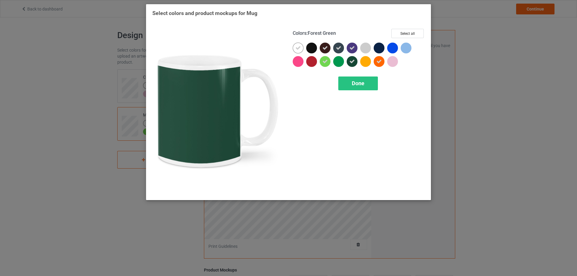
click at [360, 60] on div at bounding box center [353, 62] width 13 height 13
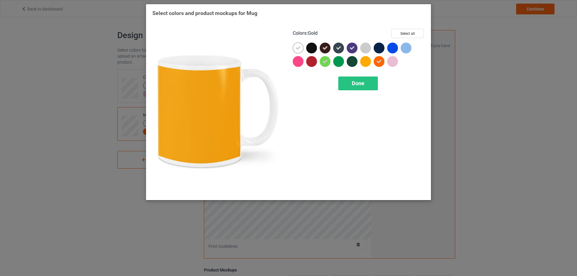
click at [360, 62] on div at bounding box center [353, 62] width 13 height 13
click at [363, 63] on div at bounding box center [365, 61] width 11 height 11
click at [363, 81] on span "Done" at bounding box center [358, 83] width 13 height 6
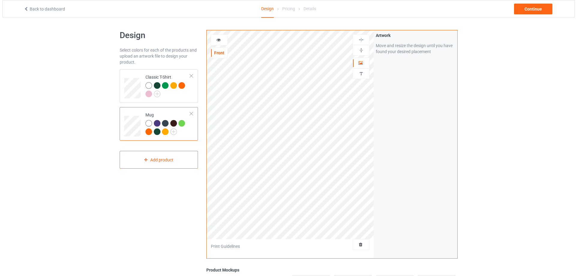
scroll to position [113, 0]
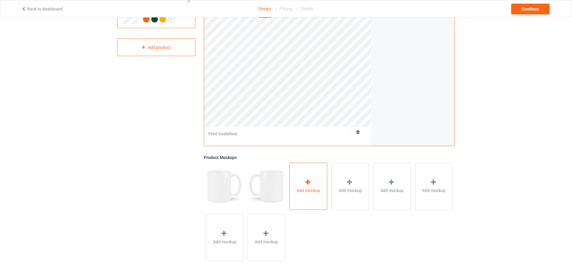
click at [303, 184] on div "Add mockup" at bounding box center [309, 186] width 38 height 47
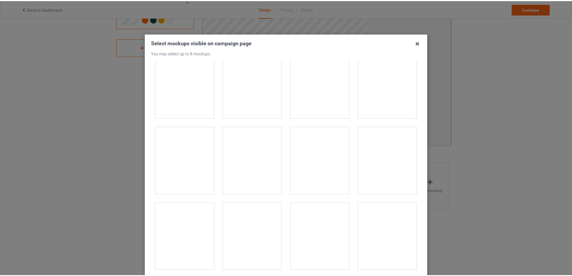
scroll to position [0, 0]
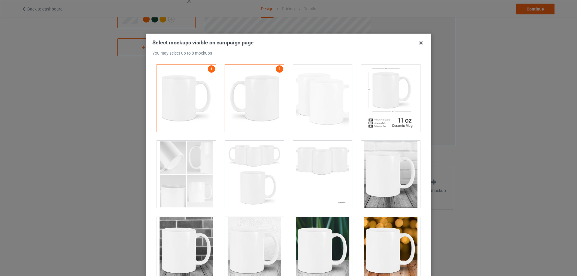
click at [337, 96] on div at bounding box center [322, 97] width 59 height 67
click at [419, 44] on icon at bounding box center [421, 43] width 10 height 10
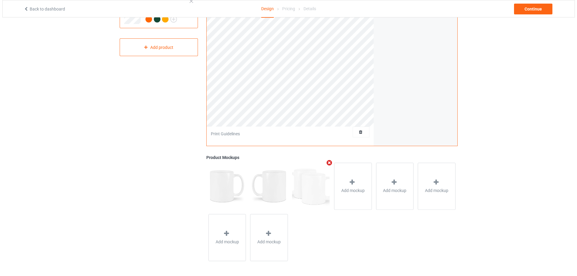
scroll to position [53, 0]
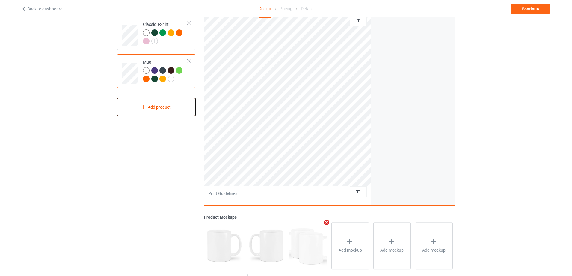
click at [168, 102] on div "Add product" at bounding box center [156, 107] width 78 height 18
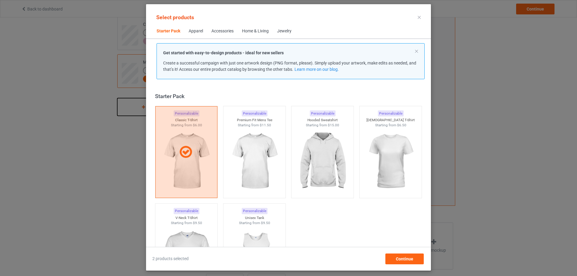
scroll to position [8, 0]
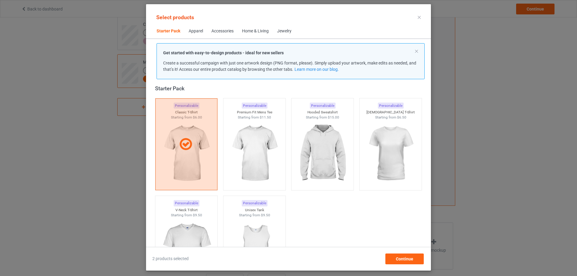
click at [222, 30] on div "Accessories" at bounding box center [222, 31] width 22 height 6
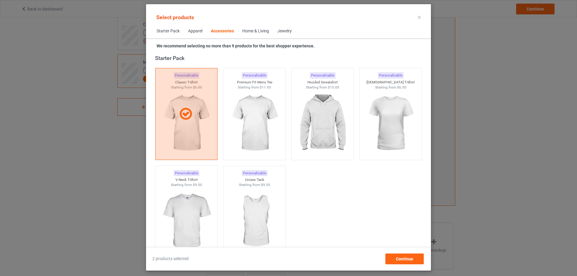
scroll to position [1318, 0]
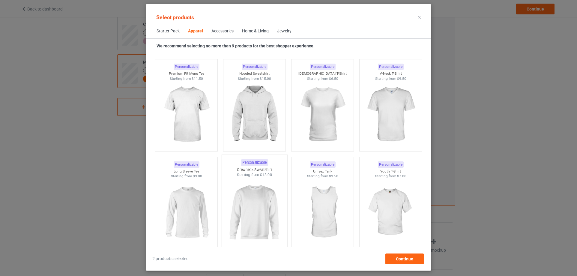
scroll to position [420, 0]
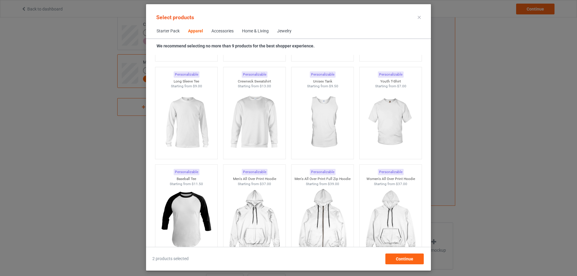
click at [236, 29] on span "Accessories" at bounding box center [222, 31] width 31 height 14
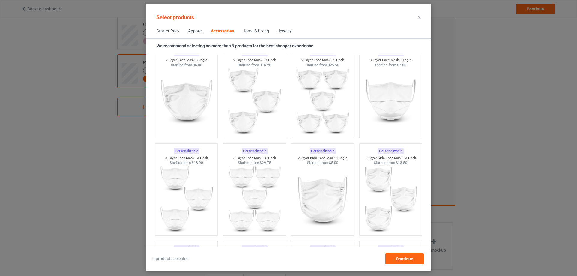
click at [249, 29] on div "Home & Living" at bounding box center [255, 31] width 27 height 6
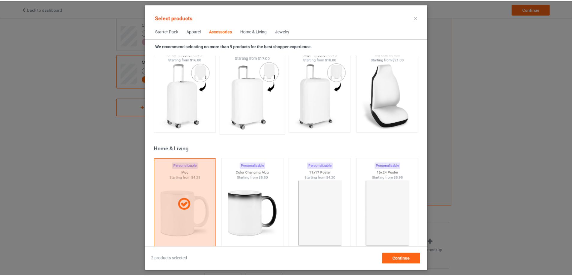
scroll to position [2674, 0]
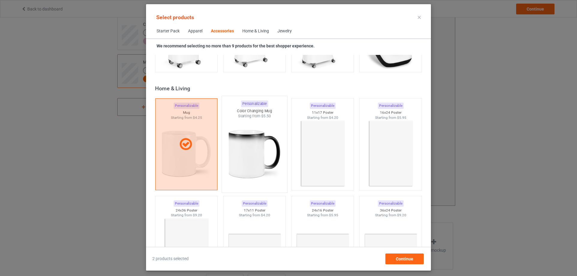
click at [261, 143] on img at bounding box center [254, 154] width 56 height 70
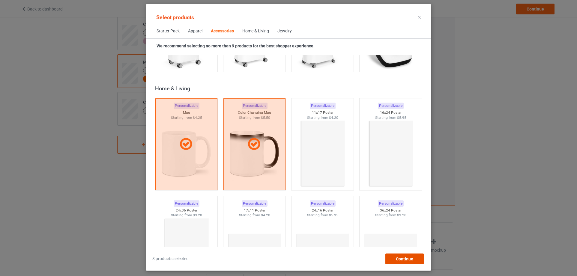
click at [400, 254] on div "Continue" at bounding box center [404, 258] width 38 height 11
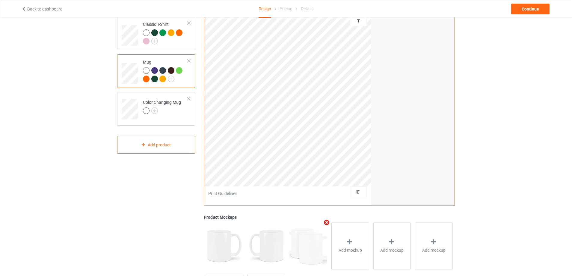
scroll to position [23, 0]
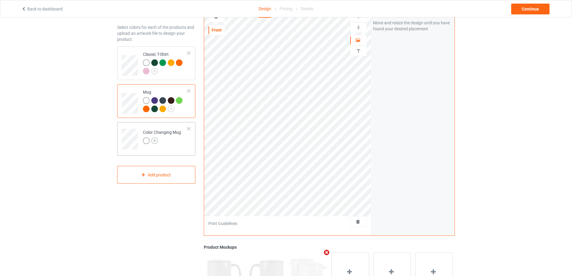
click at [157, 142] on img at bounding box center [154, 140] width 7 height 7
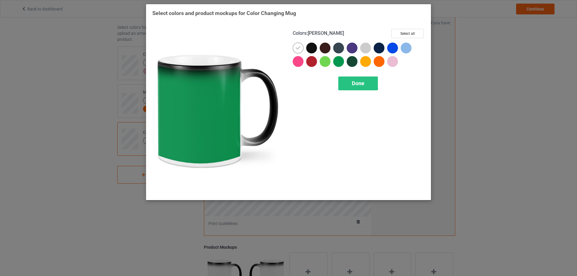
drag, startPoint x: 337, startPoint y: 60, endPoint x: 334, endPoint y: 60, distance: 3.4
click at [337, 60] on div at bounding box center [338, 61] width 11 height 11
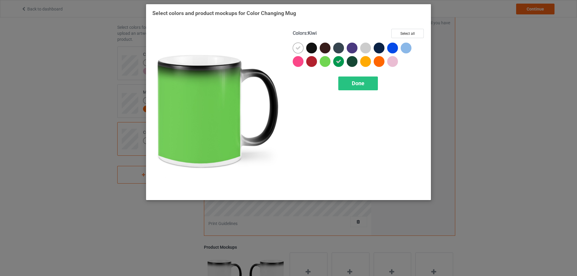
click at [328, 59] on div at bounding box center [325, 61] width 11 height 11
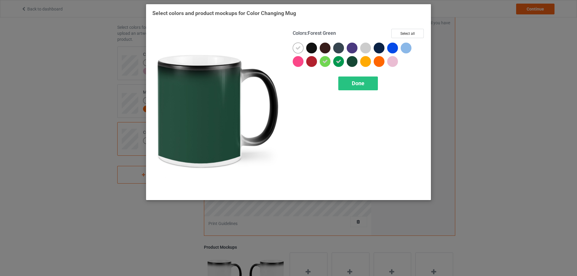
click at [358, 58] on div at bounding box center [353, 62] width 13 height 13
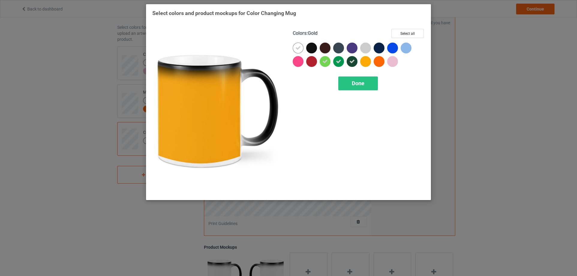
click at [367, 60] on div at bounding box center [365, 61] width 11 height 11
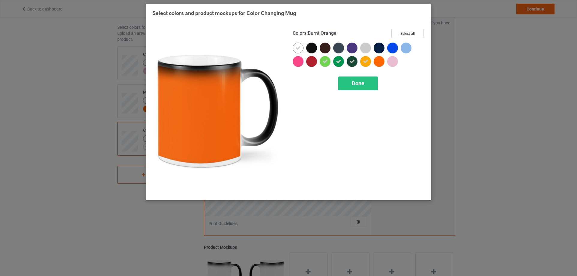
click at [381, 58] on div at bounding box center [379, 61] width 11 height 11
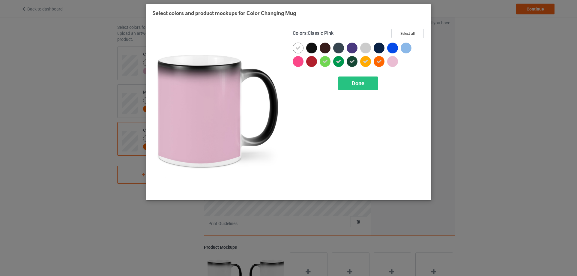
click at [395, 58] on div at bounding box center [392, 61] width 11 height 11
click at [392, 46] on div at bounding box center [392, 48] width 11 height 11
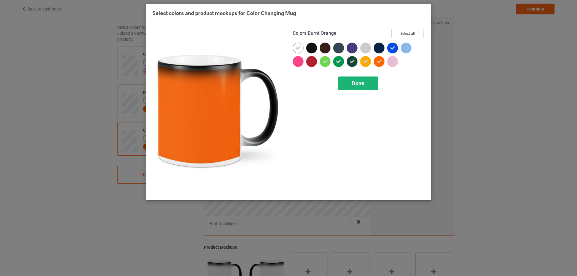
click at [372, 81] on div "Done" at bounding box center [358, 83] width 40 height 14
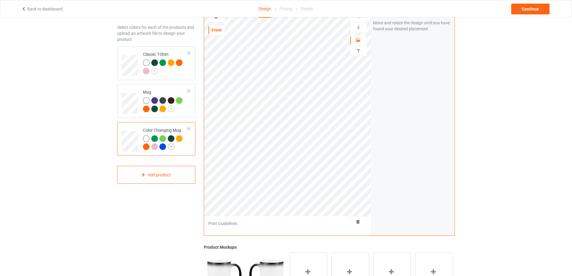
click at [170, 148] on img at bounding box center [171, 146] width 7 height 7
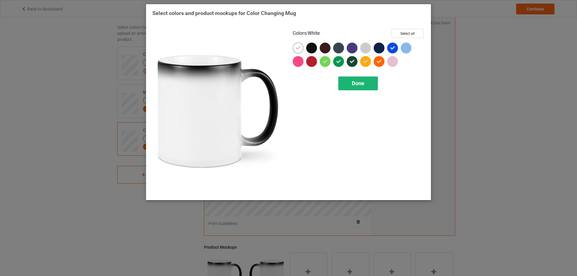
click at [357, 81] on span "Done" at bounding box center [358, 83] width 13 height 6
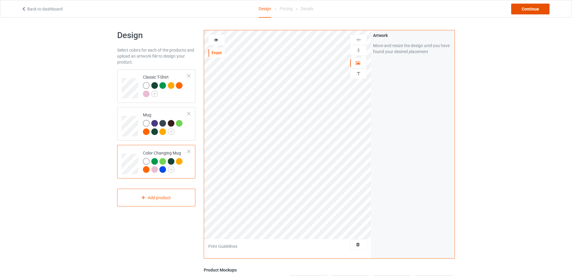
click at [537, 10] on div "Continue" at bounding box center [531, 9] width 38 height 11
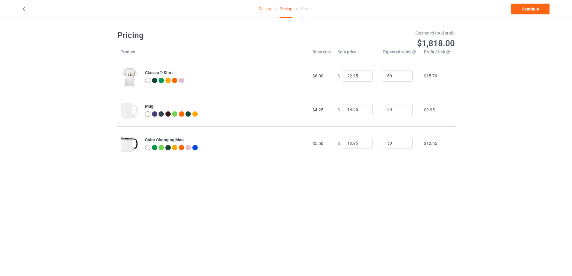
click at [148, 146] on div at bounding box center [147, 147] width 5 height 5
click at [124, 145] on img at bounding box center [130, 144] width 18 height 22
click at [268, 9] on link "Design" at bounding box center [265, 8] width 13 height 17
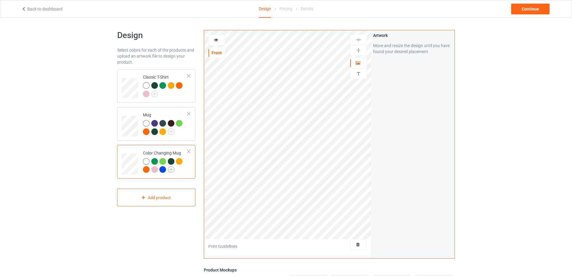
click at [174, 169] on img at bounding box center [171, 169] width 7 height 7
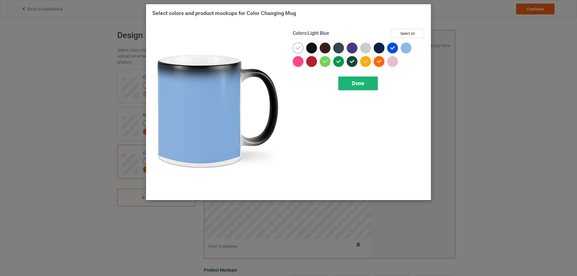
click at [367, 87] on div "Done" at bounding box center [358, 83] width 40 height 14
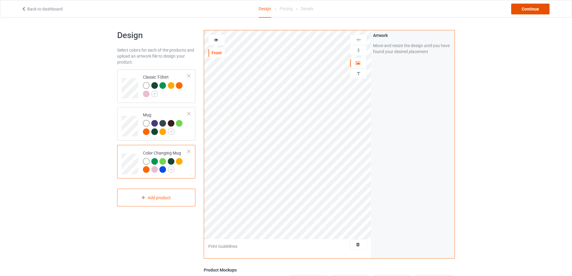
click at [529, 10] on div "Continue" at bounding box center [531, 9] width 38 height 11
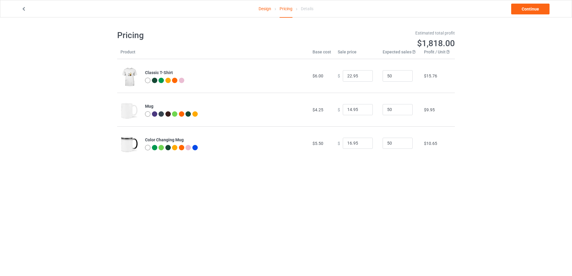
click at [133, 80] on img at bounding box center [130, 77] width 18 height 22
click at [130, 110] on img at bounding box center [130, 111] width 18 height 22
click at [134, 138] on img at bounding box center [130, 144] width 18 height 22
click at [263, 8] on link "Design" at bounding box center [265, 8] width 13 height 17
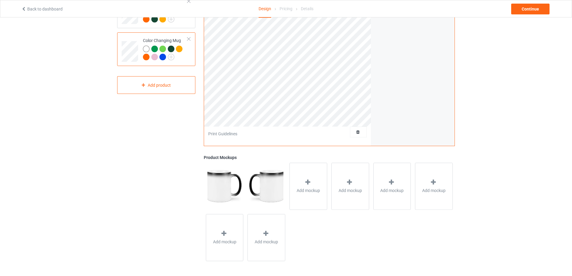
scroll to position [23, 0]
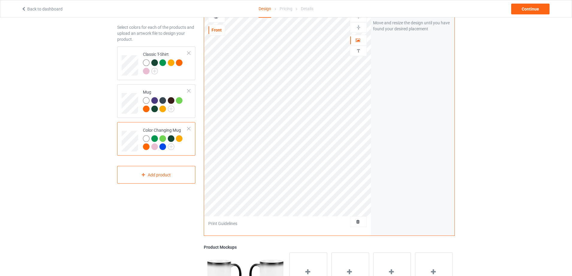
click at [159, 130] on div "Color Changing Mug" at bounding box center [165, 138] width 45 height 22
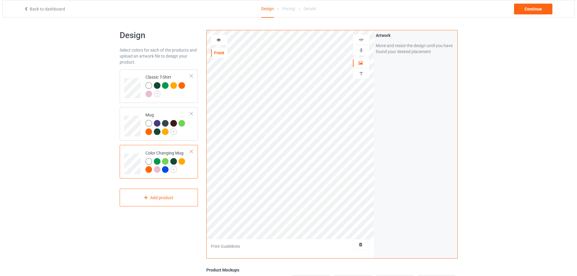
scroll to position [113, 0]
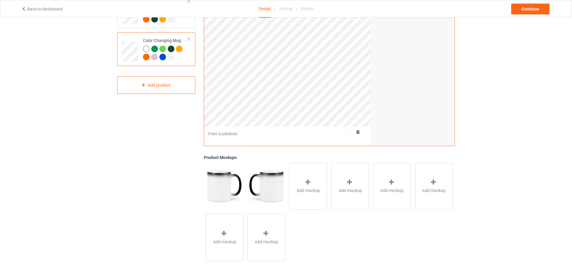
click at [265, 184] on img at bounding box center [266, 186] width 37 height 47
click at [301, 177] on div "Add mockup" at bounding box center [309, 186] width 38 height 47
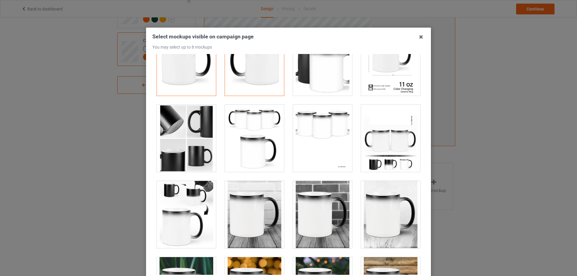
scroll to position [0, 0]
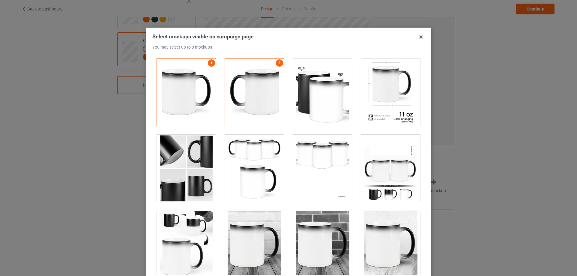
click at [314, 102] on div at bounding box center [322, 91] width 59 height 67
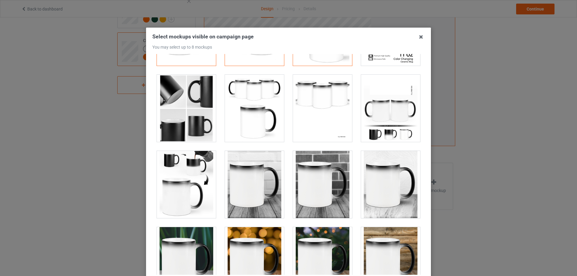
click at [194, 186] on div at bounding box center [186, 184] width 59 height 67
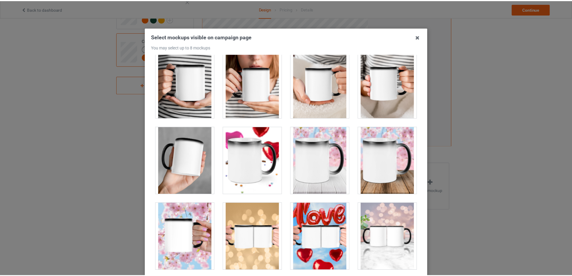
scroll to position [66, 0]
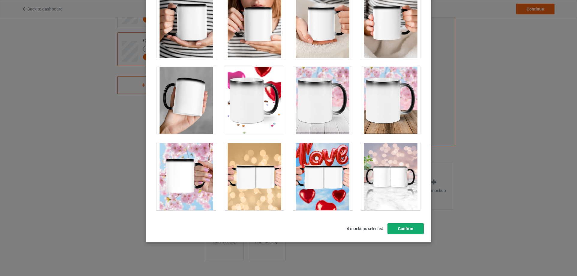
click at [409, 229] on button "Confirm" at bounding box center [405, 228] width 36 height 11
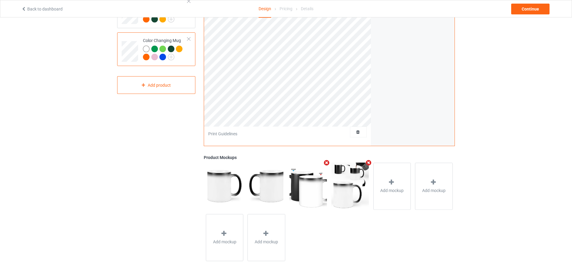
scroll to position [0, 0]
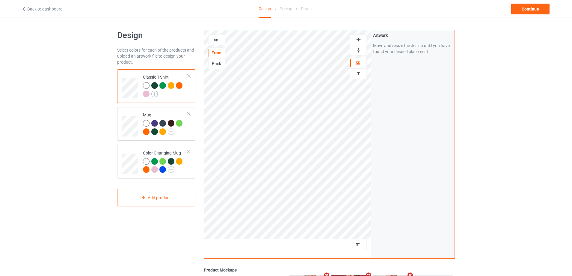
click at [157, 94] on img at bounding box center [154, 94] width 7 height 7
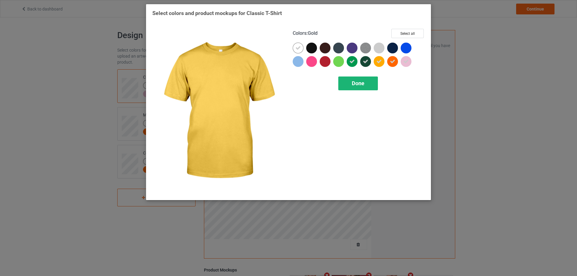
click at [365, 83] on div "Done" at bounding box center [358, 83] width 40 height 14
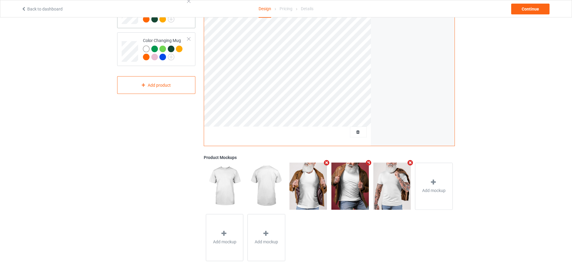
scroll to position [53, 0]
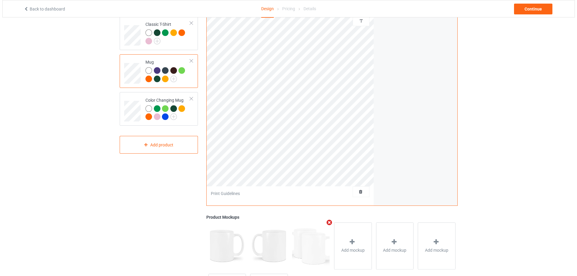
scroll to position [113, 0]
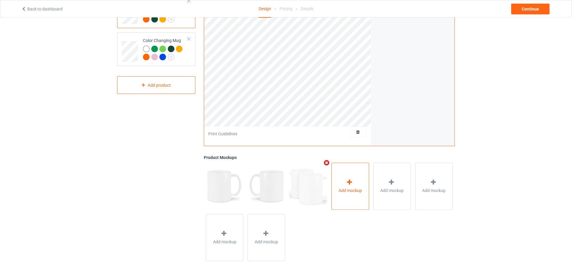
click at [351, 176] on div "Add mockup" at bounding box center [351, 186] width 38 height 47
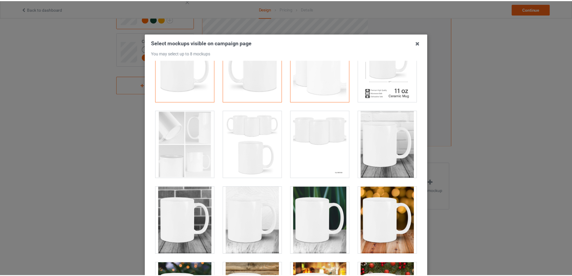
scroll to position [0, 0]
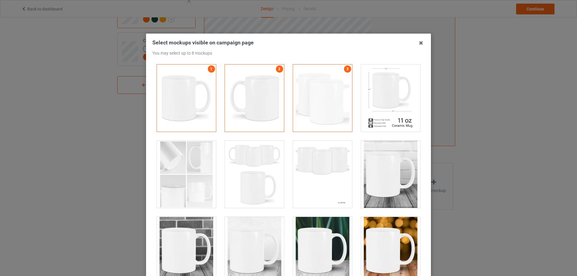
click at [418, 41] on icon at bounding box center [421, 43] width 10 height 10
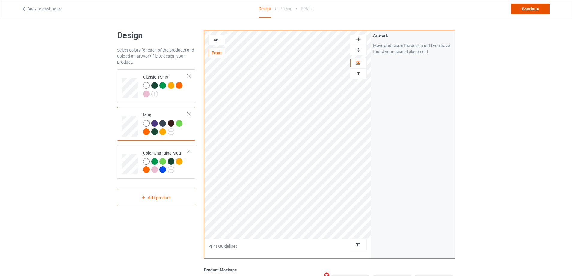
click at [524, 11] on div "Continue" at bounding box center [531, 9] width 38 height 11
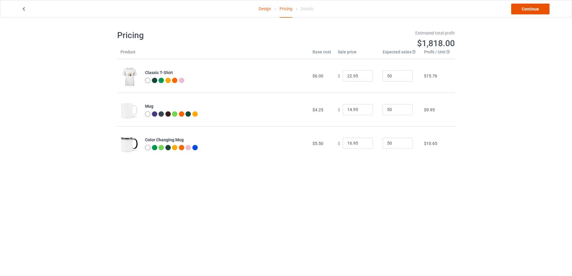
click at [536, 8] on link "Continue" at bounding box center [531, 9] width 38 height 11
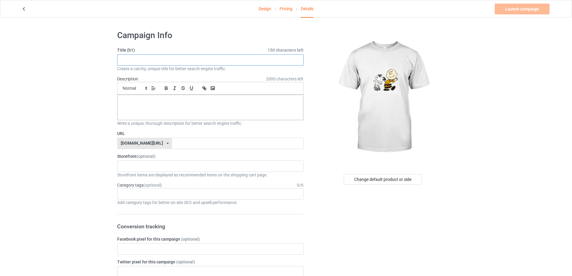
click at [206, 60] on input "text" at bounding box center [210, 59] width 187 height 11
type input "snoopy"
click at [181, 106] on div at bounding box center [211, 107] width 186 height 25
click at [178, 142] on input "text" at bounding box center [237, 143] width 131 height 11
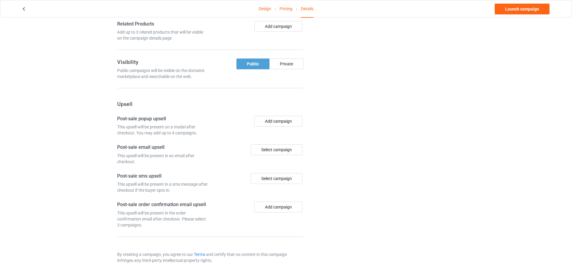
scroll to position [243, 0]
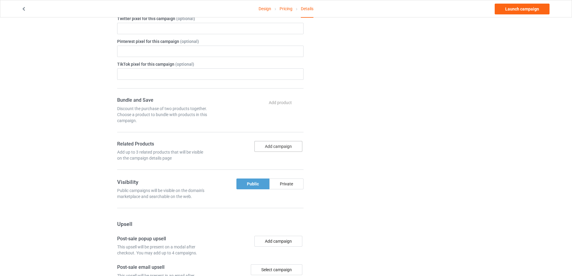
type input "fsd"
click at [265, 148] on button "Add campaign" at bounding box center [279, 146] width 48 height 11
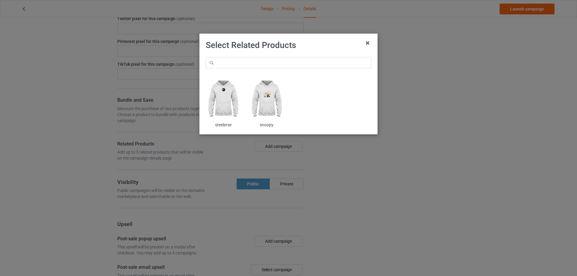
click at [237, 97] on img at bounding box center [223, 99] width 35 height 44
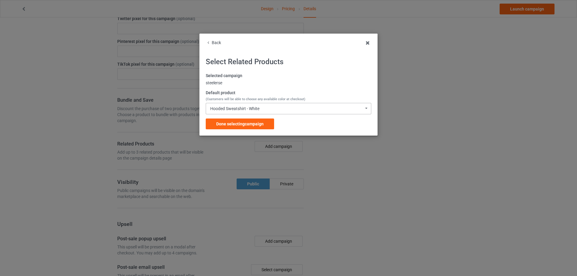
drag, startPoint x: 263, startPoint y: 121, endPoint x: 285, endPoint y: 107, distance: 26.9
click at [283, 108] on div "Selected campaign steelerse Default product (Customers will be able to choose a…" at bounding box center [289, 101] width 166 height 56
click at [285, 106] on div "Hooded Sweatshirt - White Hooded Sweatshirt - White Hooded Sweatshirt - Black H…" at bounding box center [289, 108] width 166 height 11
click at [293, 89] on div "Selected campaign steelerse Default product (Customers will be able to choose a…" at bounding box center [289, 101] width 166 height 56
click at [241, 122] on span "Done selecting campaign" at bounding box center [239, 123] width 47 height 5
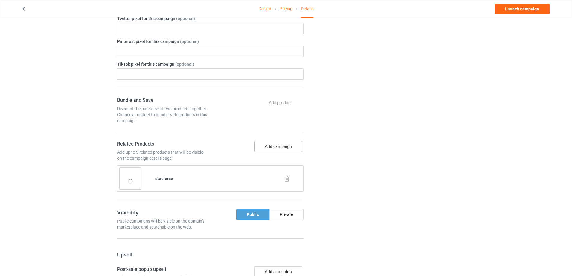
click at [279, 146] on button "Add campaign" at bounding box center [279, 146] width 48 height 11
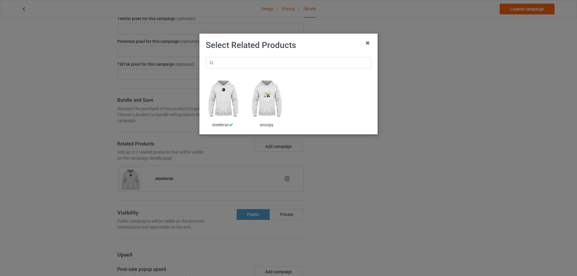
click at [262, 94] on img at bounding box center [266, 99] width 35 height 44
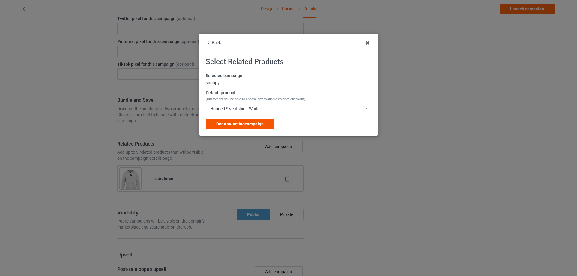
click at [264, 121] on div "Done selecting campaign" at bounding box center [240, 123] width 68 height 11
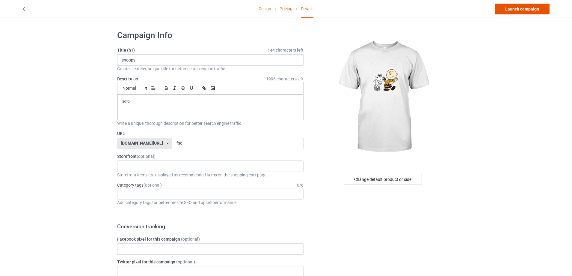
click at [500, 8] on link "Launch campaign" at bounding box center [522, 9] width 55 height 11
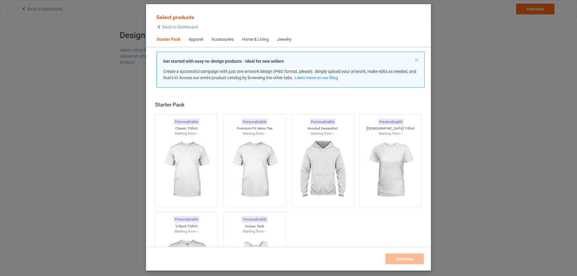
scroll to position [8, 0]
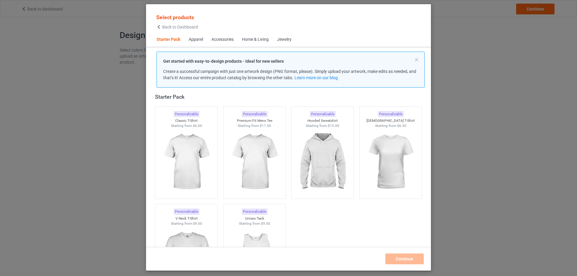
click at [174, 27] on span "Back to Dashboard" at bounding box center [180, 27] width 36 height 5
